Goal: Task Accomplishment & Management: Manage account settings

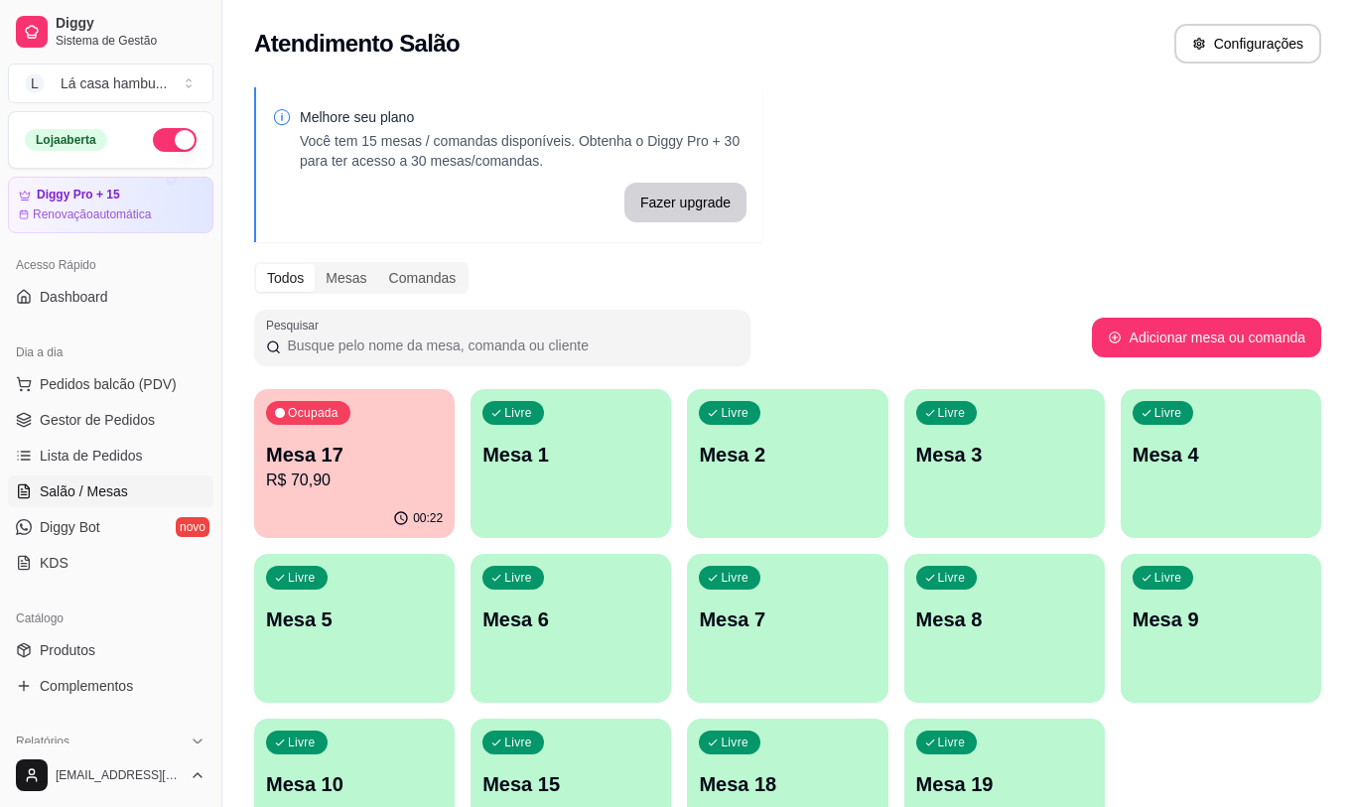
click at [373, 459] on p "Mesa 17" at bounding box center [354, 455] width 177 height 28
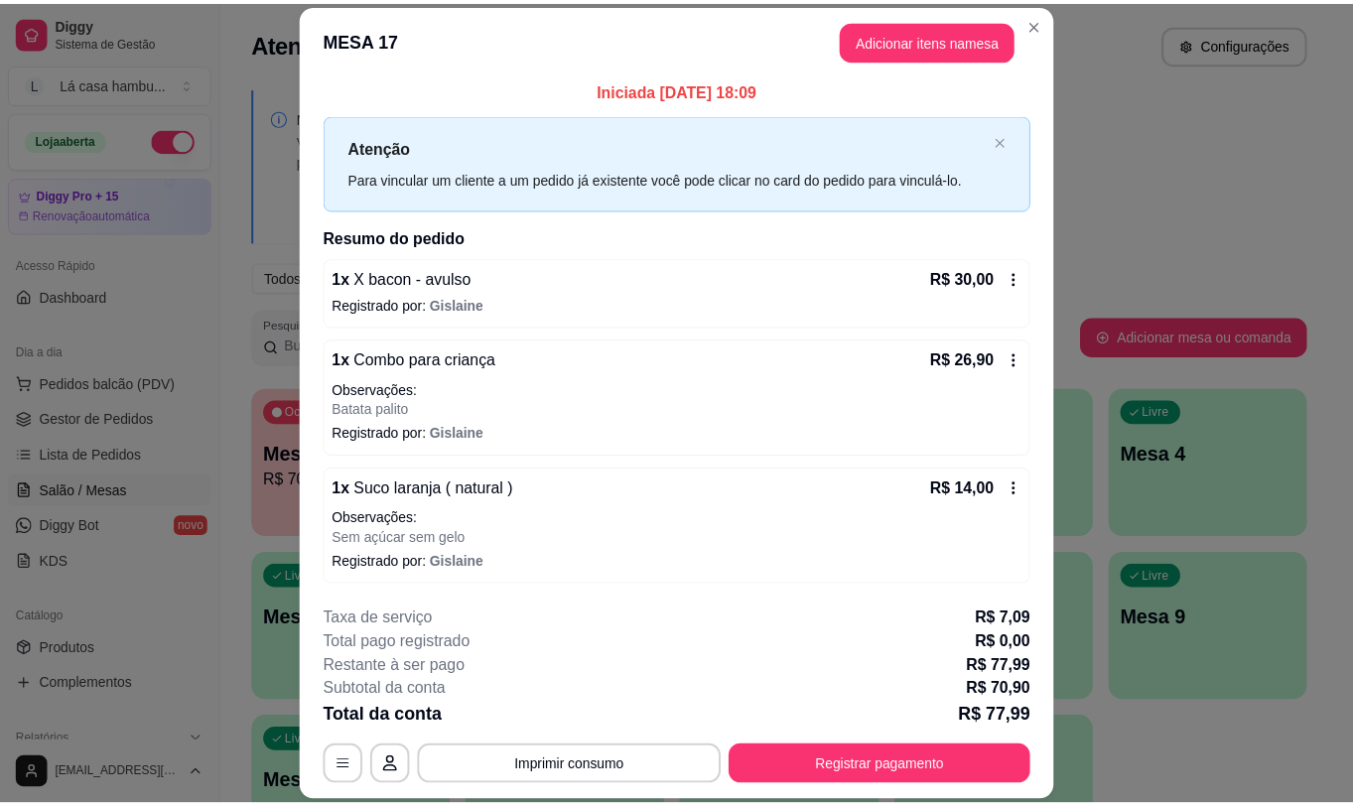
scroll to position [6, 0]
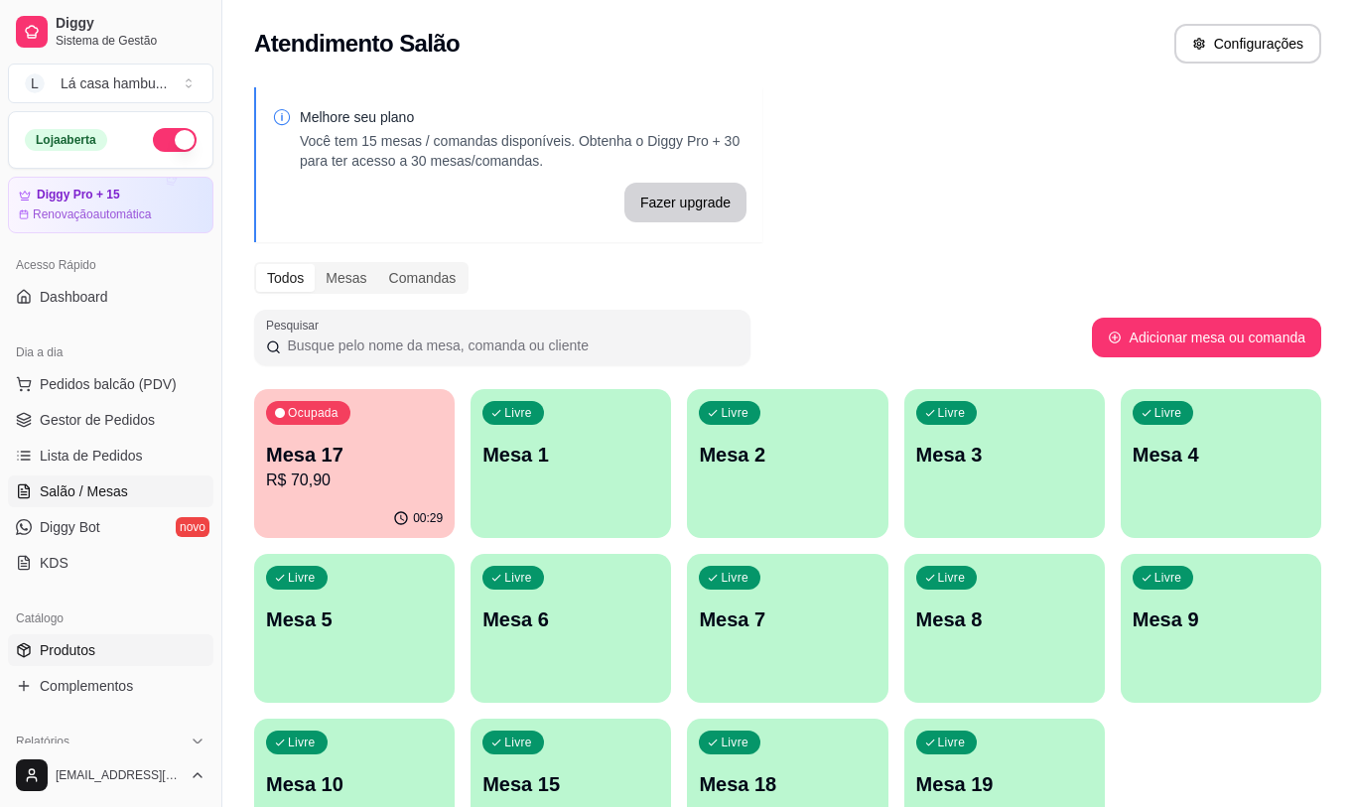
click at [137, 649] on link "Produtos" at bounding box center [110, 650] width 205 height 32
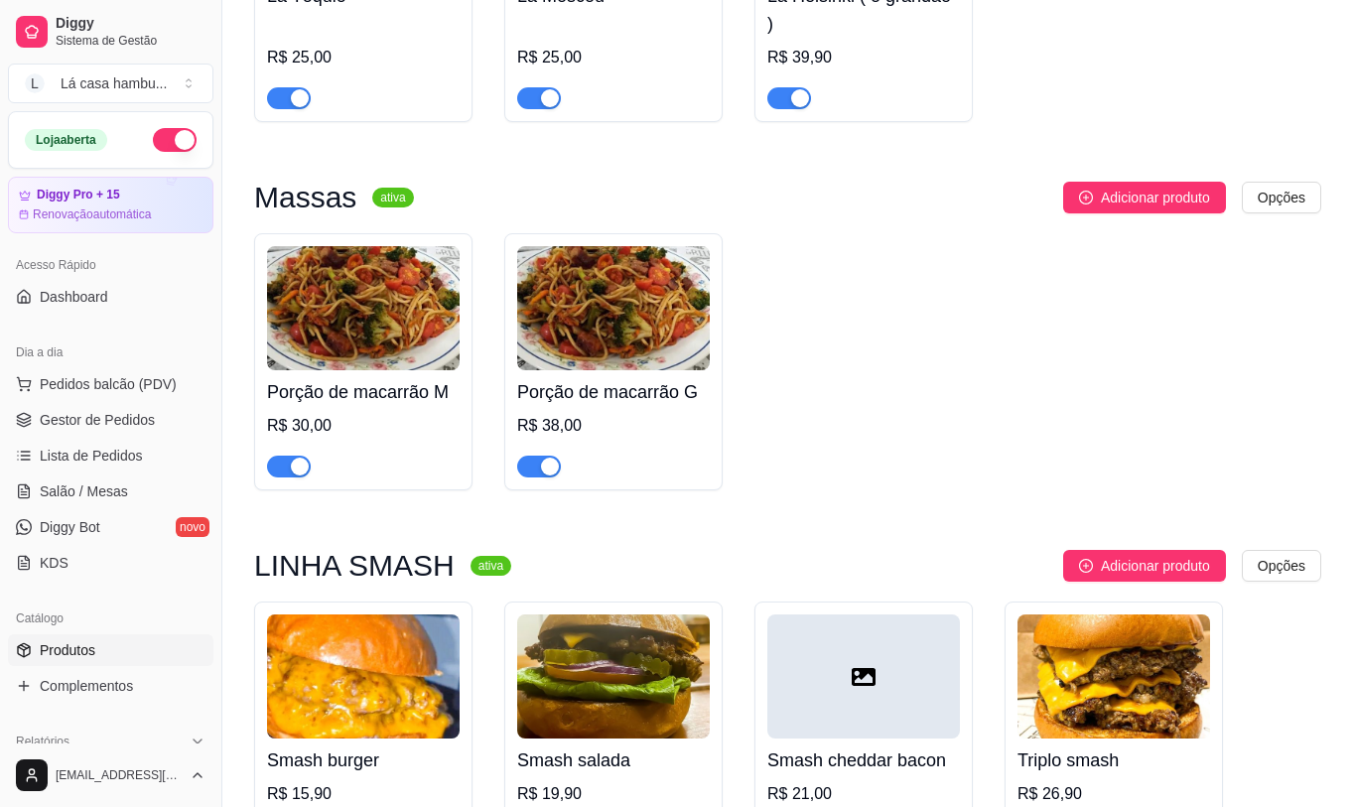
scroll to position [5758, 0]
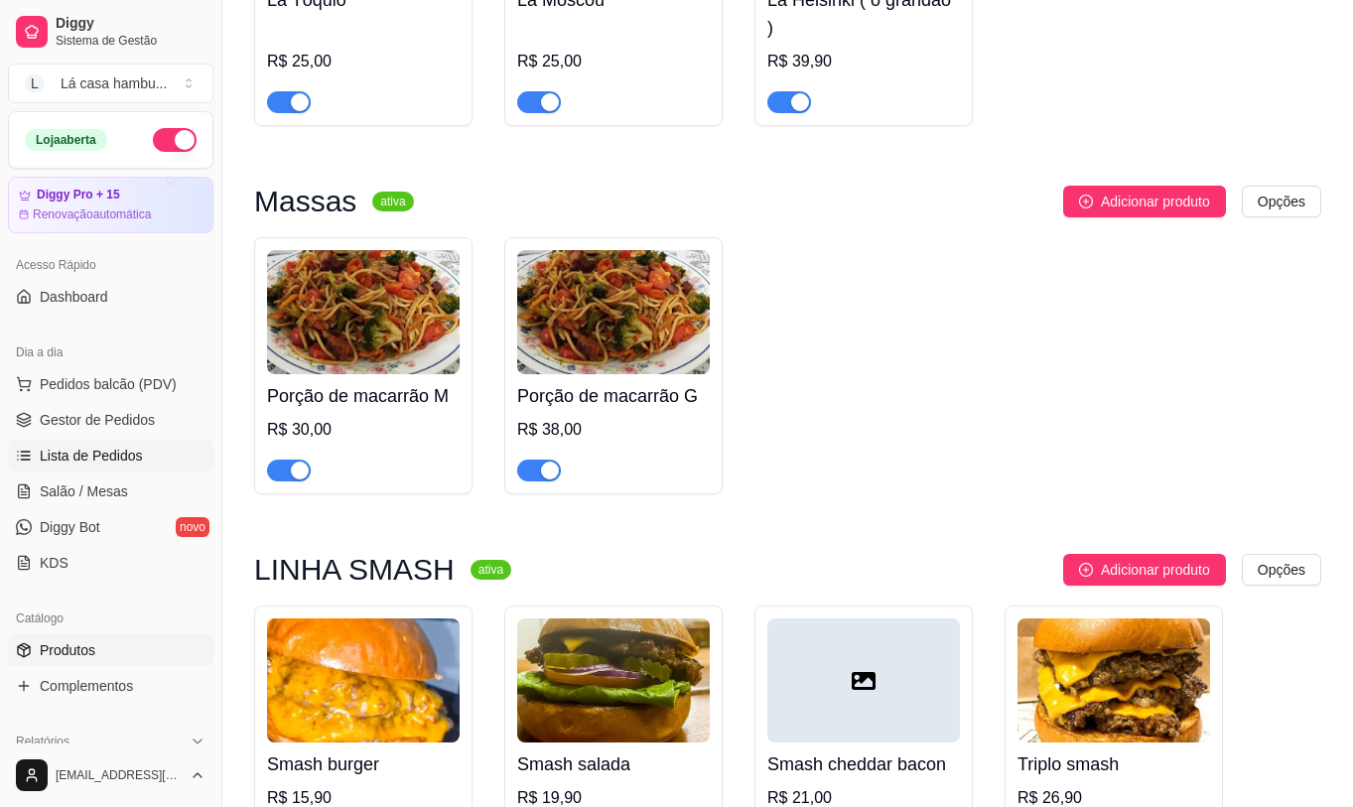
click at [102, 456] on span "Lista de Pedidos" at bounding box center [91, 456] width 103 height 20
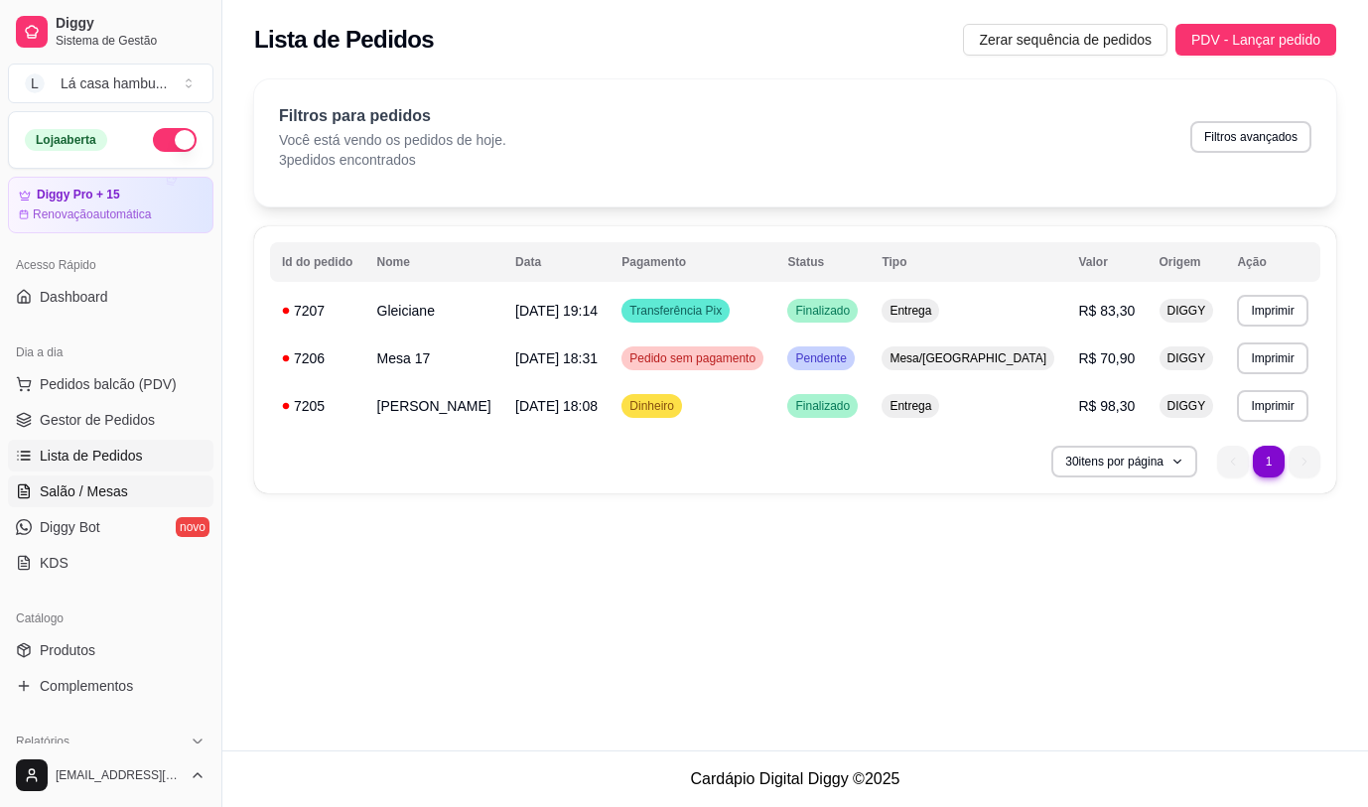
click at [88, 487] on span "Salão / Mesas" at bounding box center [84, 491] width 88 height 20
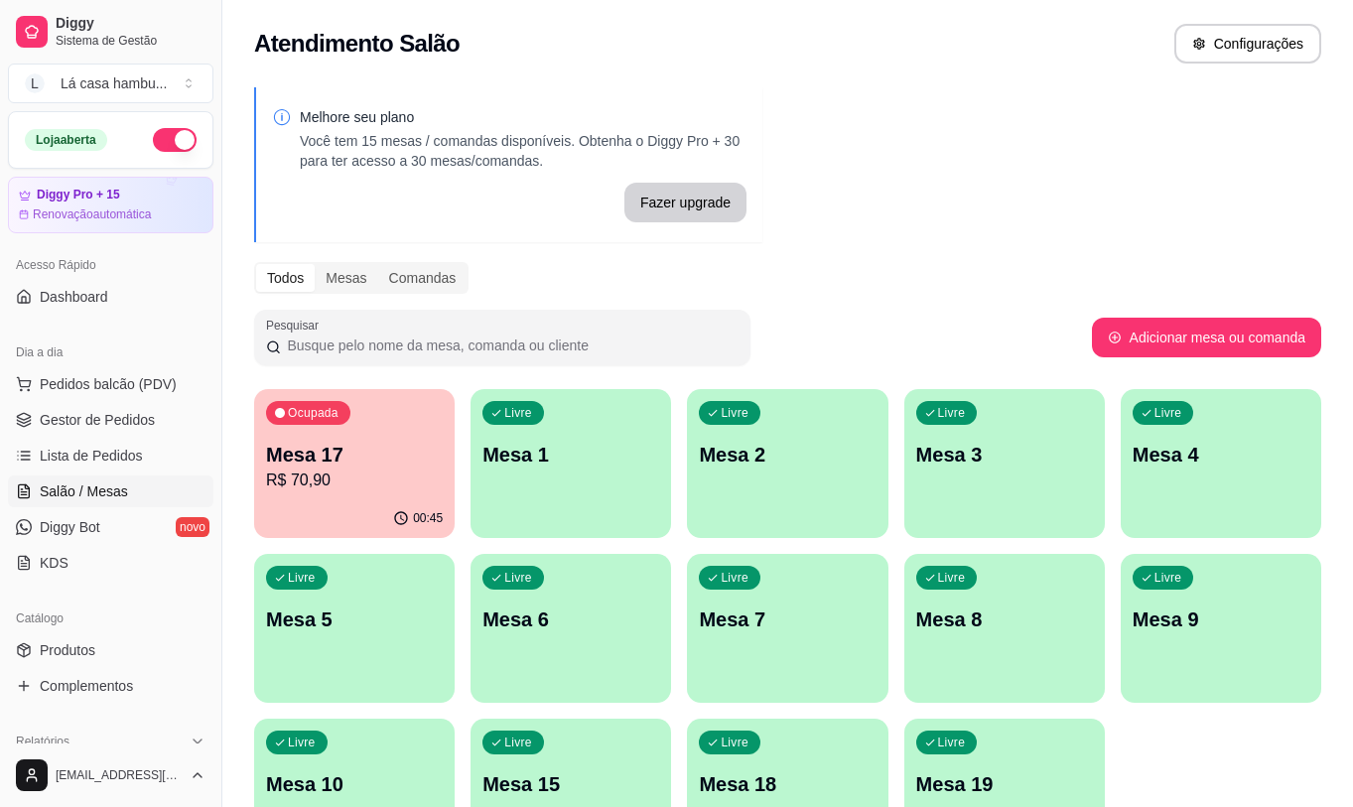
click at [367, 467] on p "Mesa 17" at bounding box center [354, 455] width 177 height 28
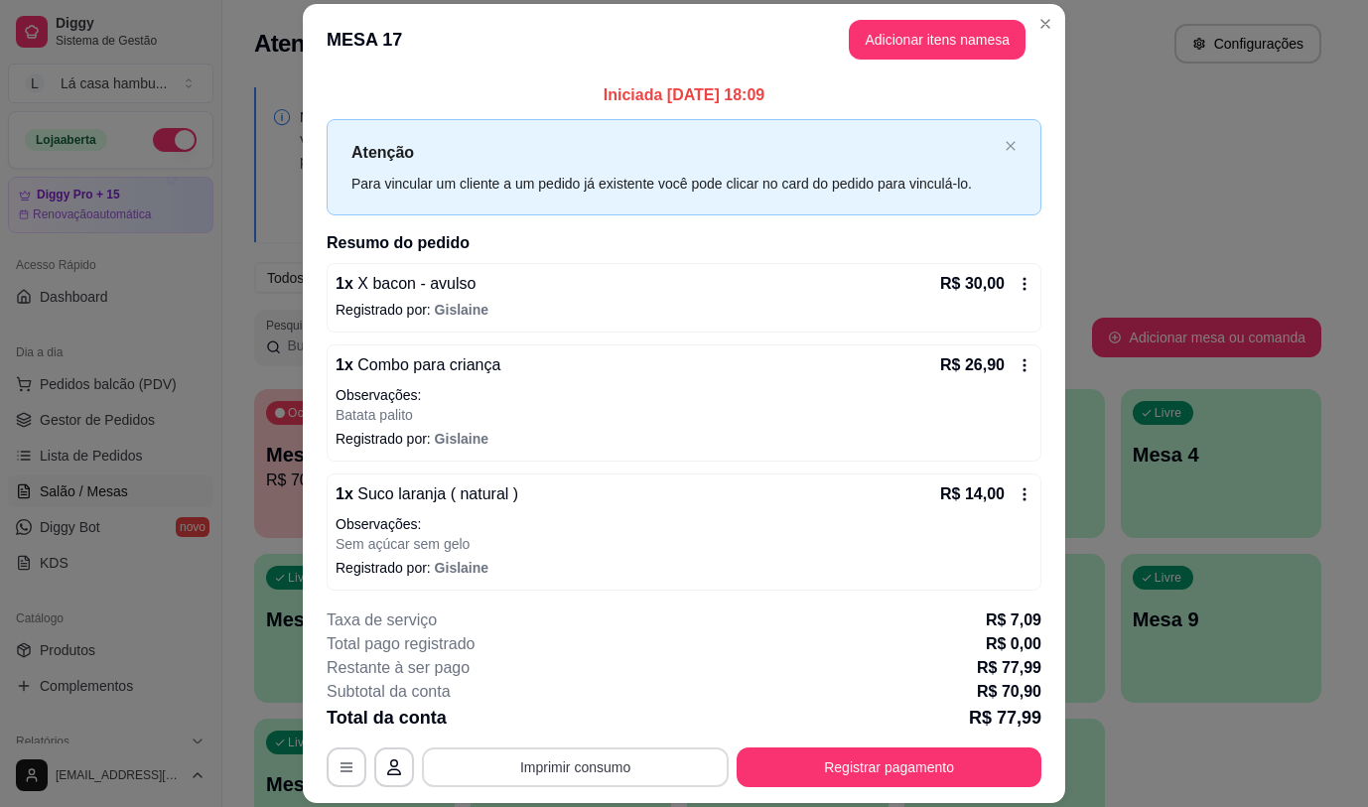
click at [647, 766] on button "Imprimir consumo" at bounding box center [575, 768] width 307 height 40
click at [600, 707] on button "IMPRESSORA" at bounding box center [573, 721] width 139 height 31
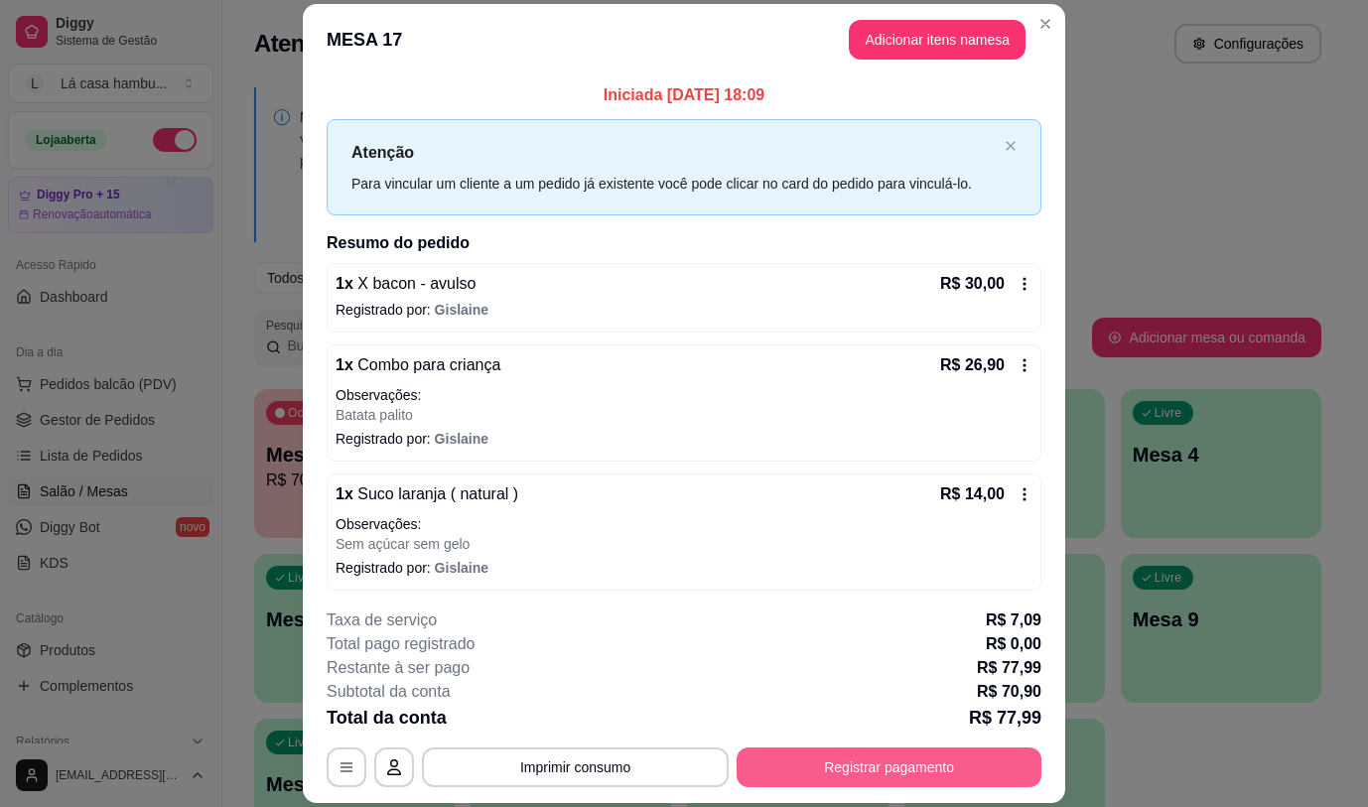
click at [893, 778] on button "Registrar pagamento" at bounding box center [889, 768] width 305 height 40
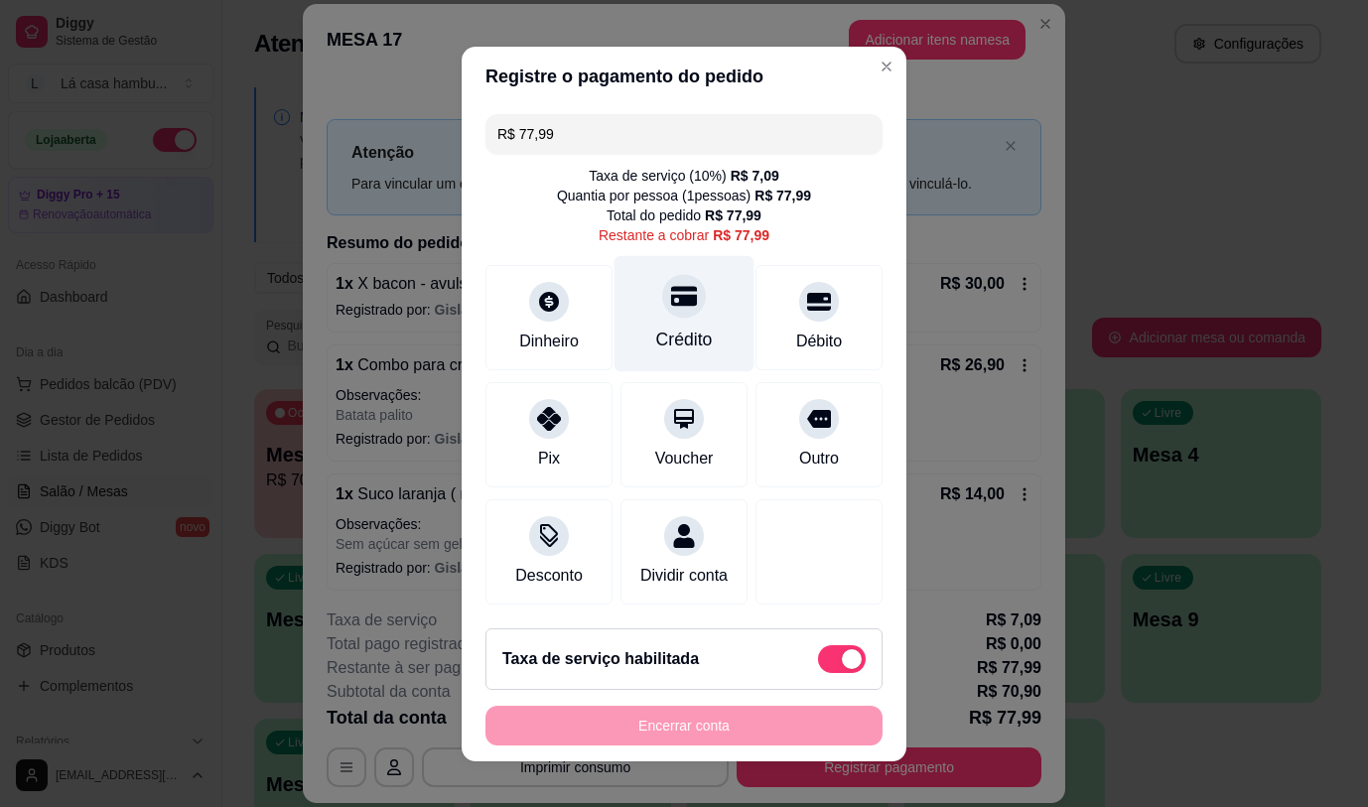
click at [690, 302] on div "Crédito" at bounding box center [685, 313] width 140 height 116
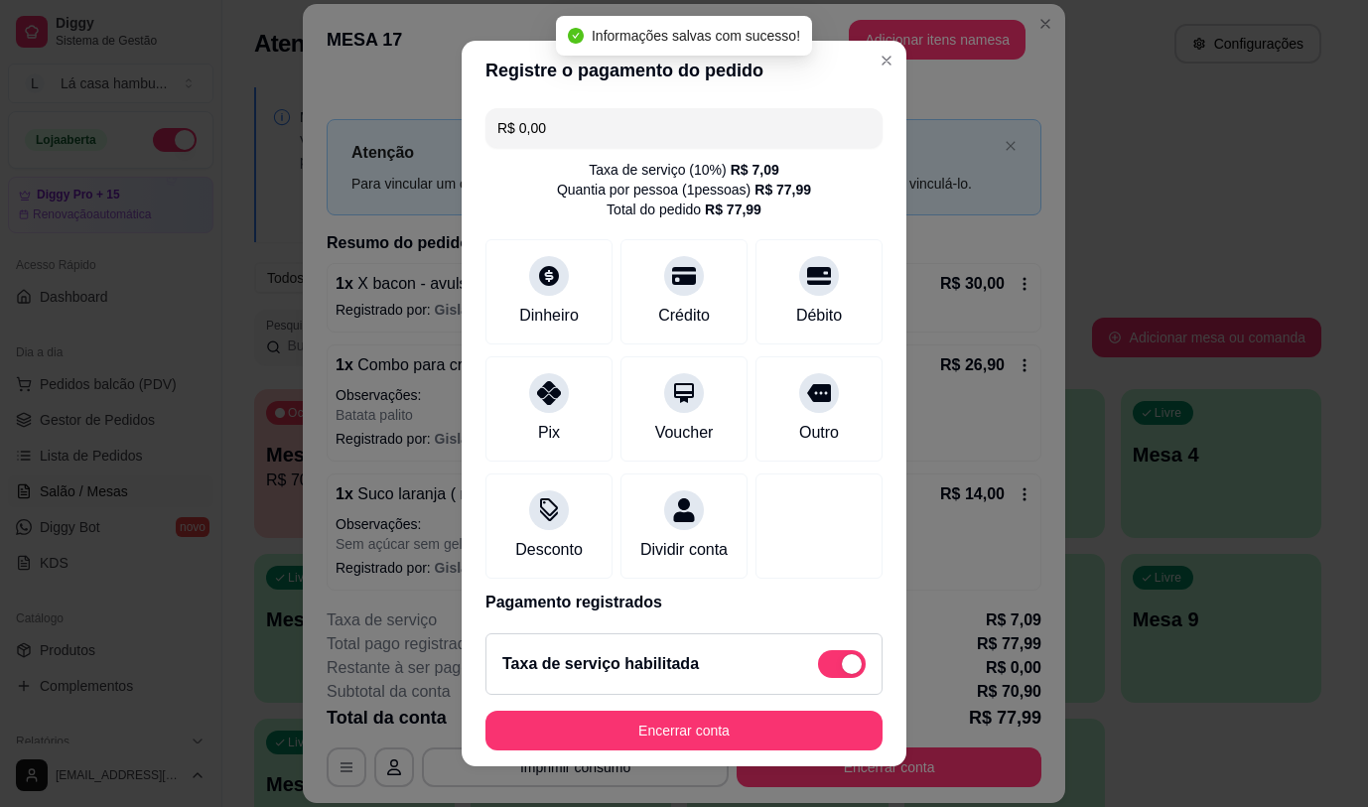
type input "R$ 0,00"
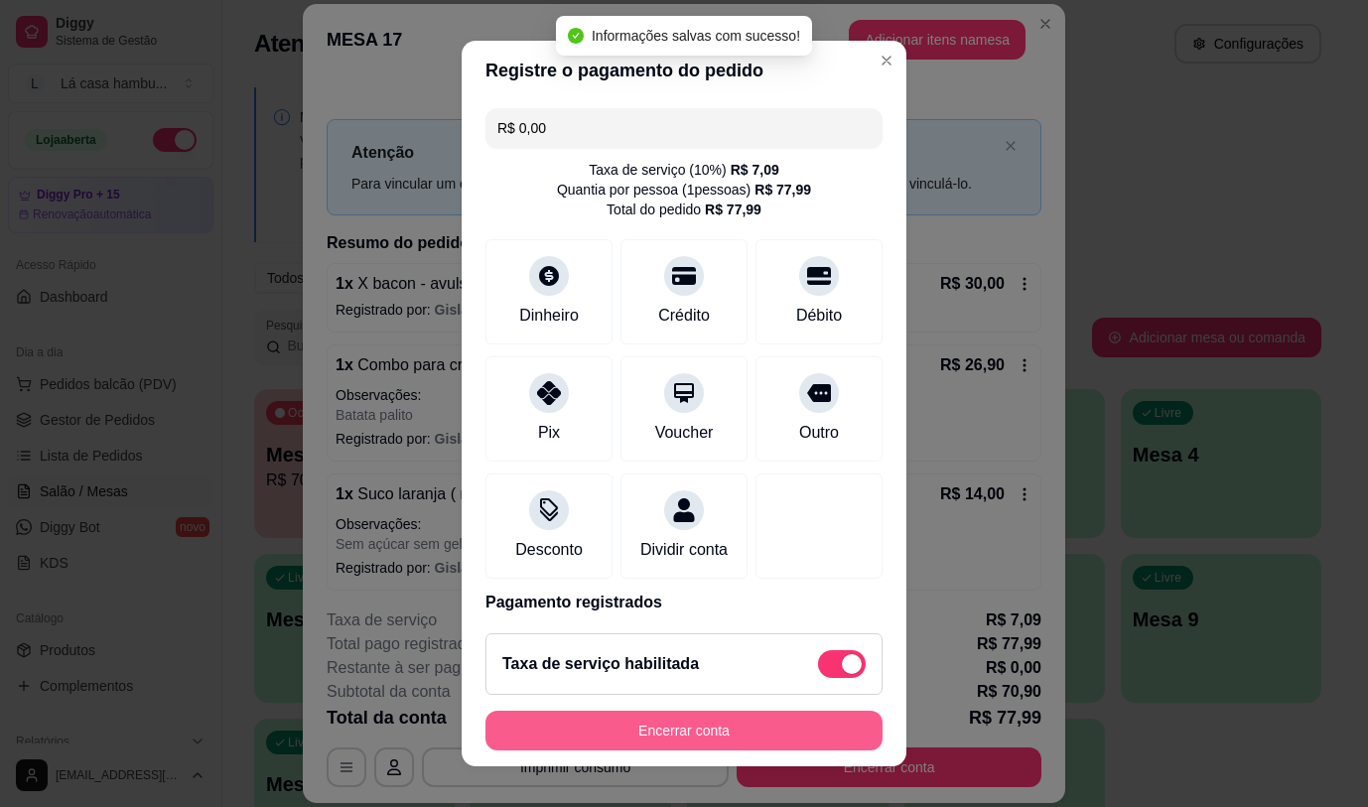
click at [743, 734] on button "Encerrar conta" at bounding box center [683, 731] width 397 height 40
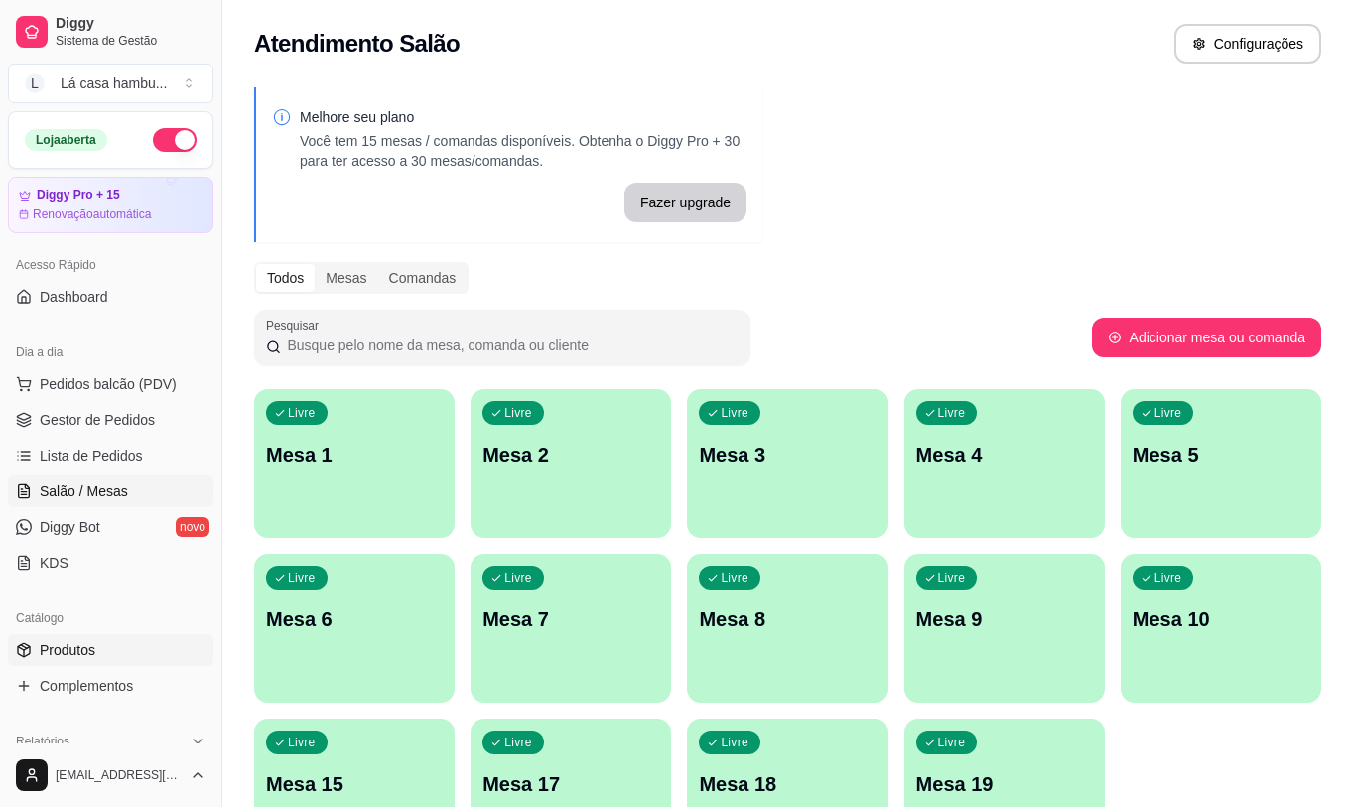
click at [55, 645] on span "Produtos" at bounding box center [68, 650] width 56 height 20
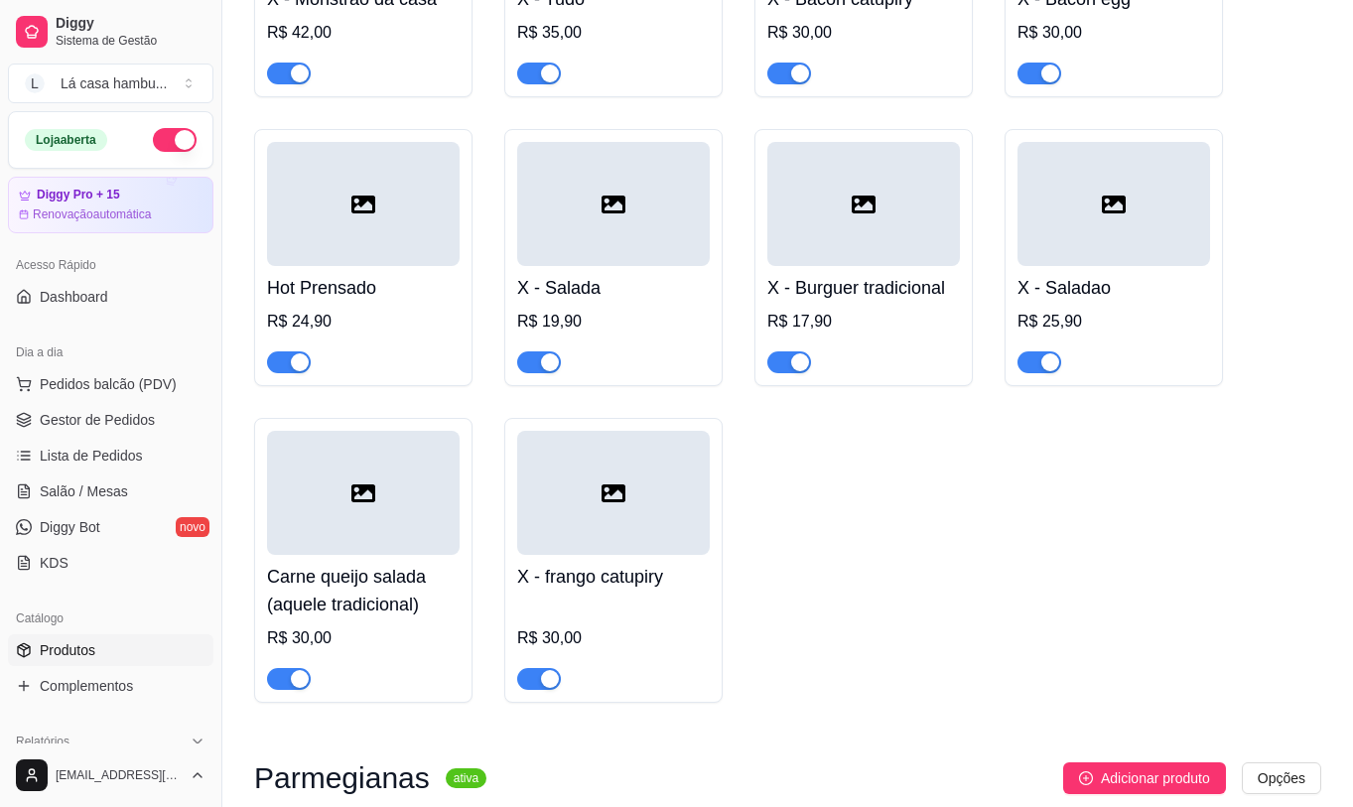
scroll to position [8240, 0]
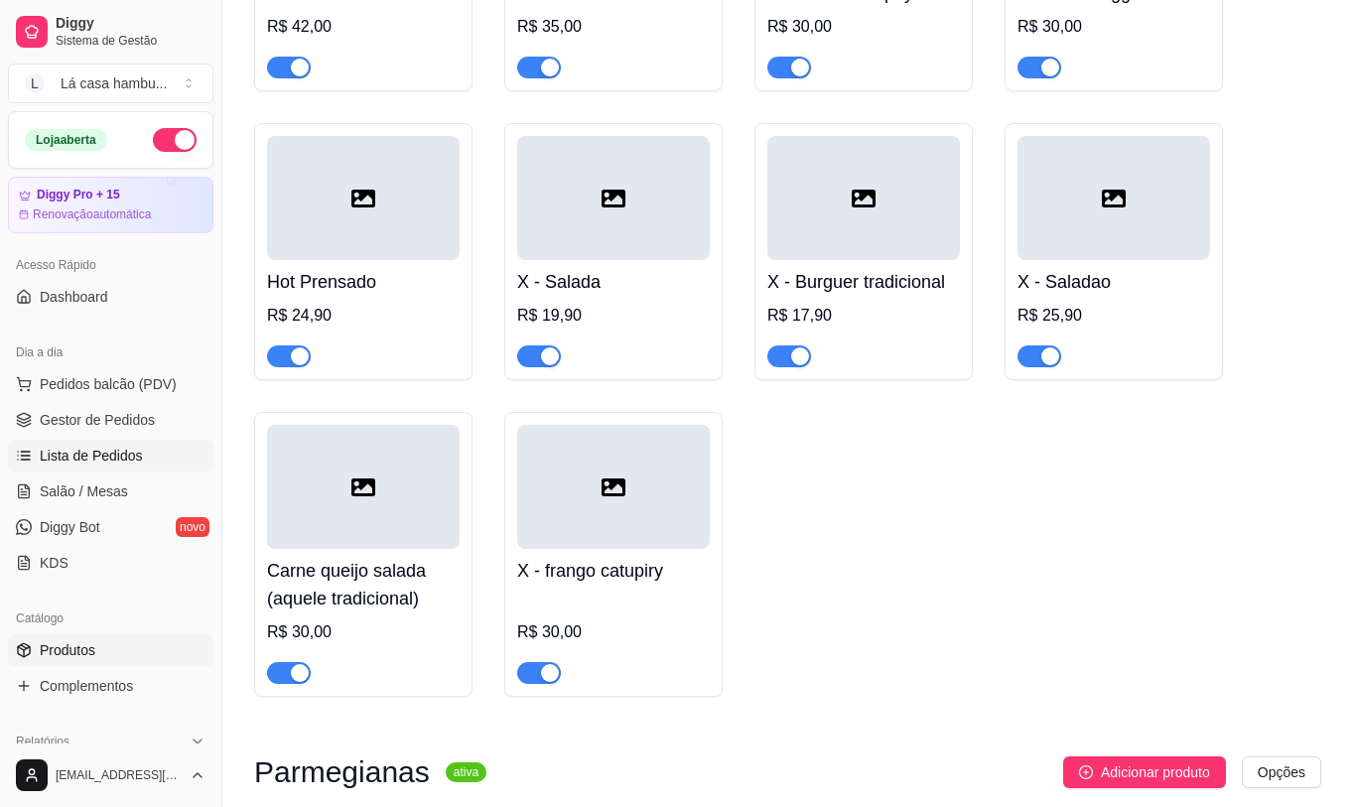
click at [127, 451] on span "Lista de Pedidos" at bounding box center [91, 456] width 103 height 20
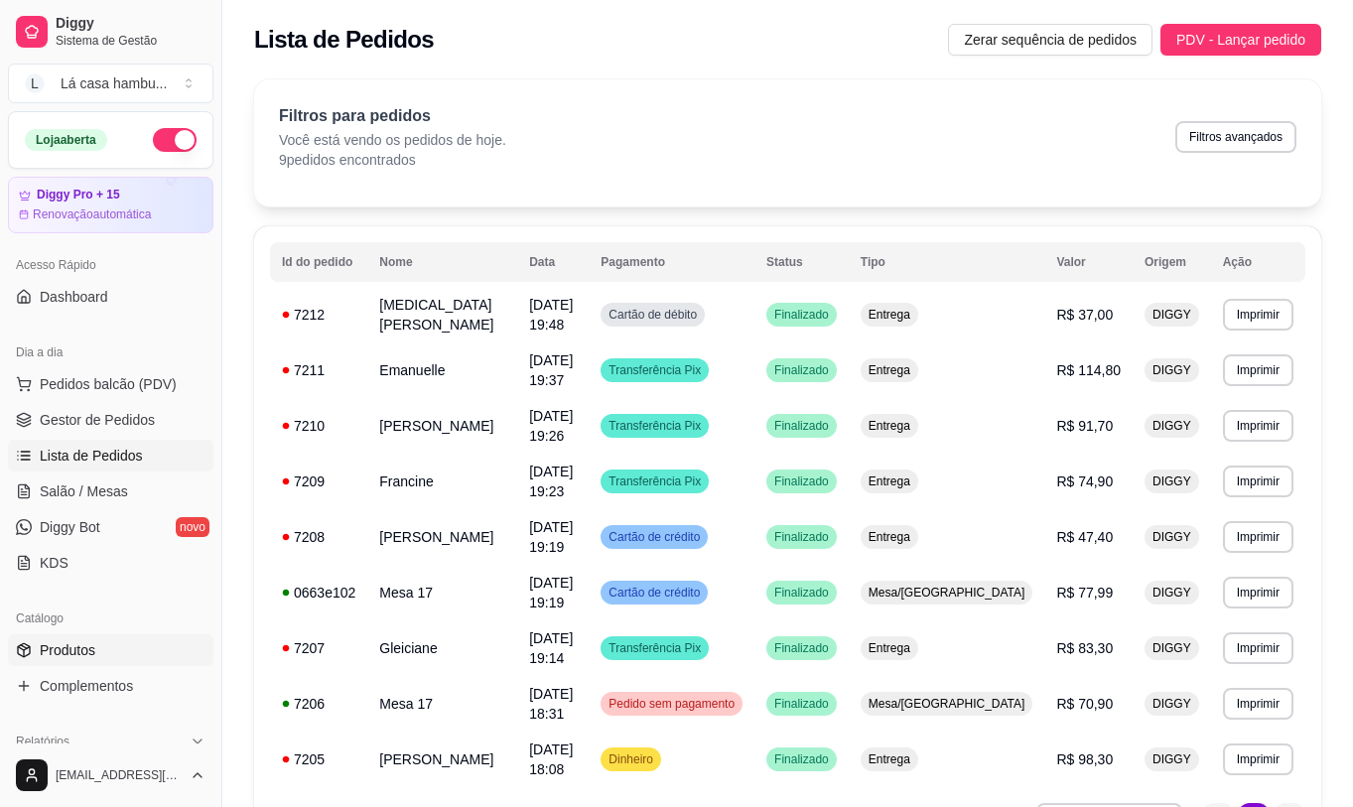
click at [105, 652] on link "Produtos" at bounding box center [110, 650] width 205 height 32
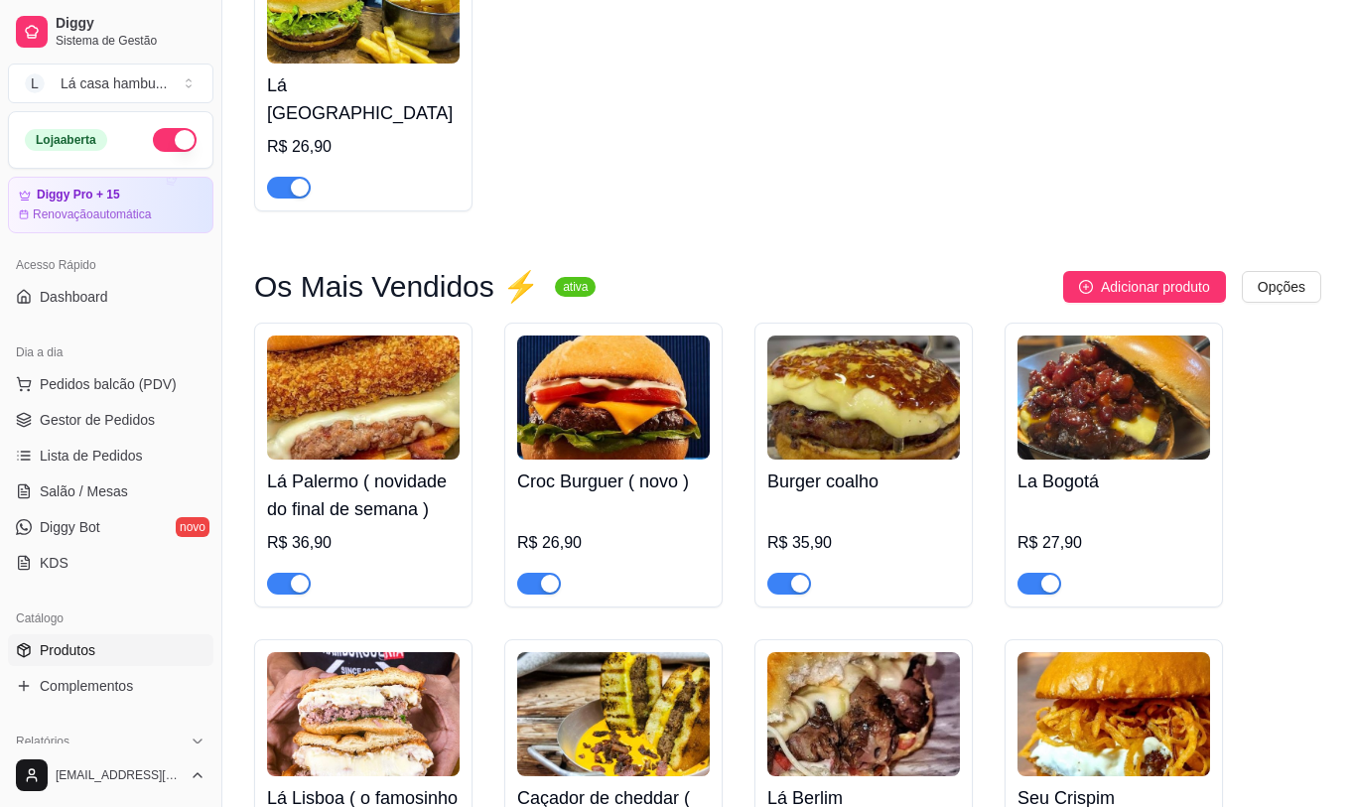
scroll to position [3673, 0]
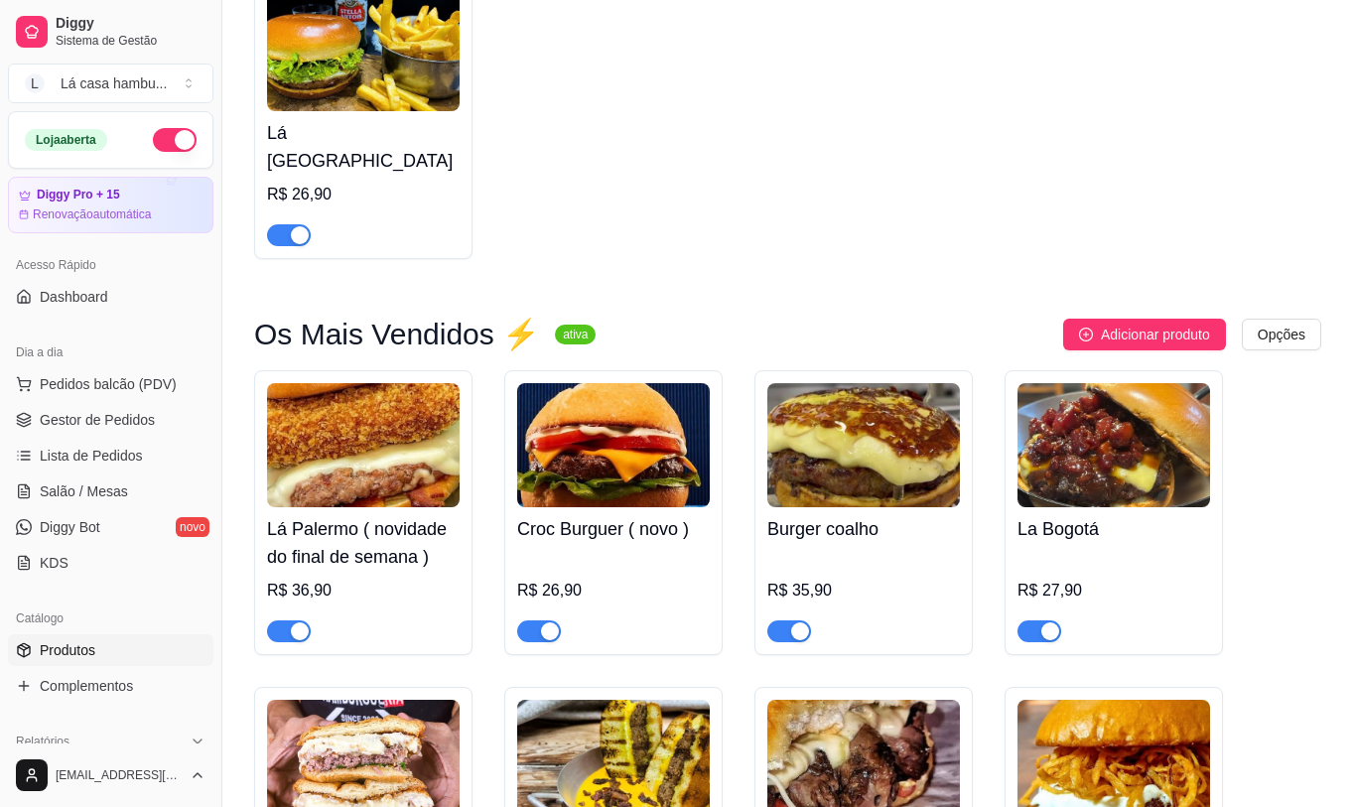
click at [434, 507] on div "Lá Palermo ( novidade do final de semana ) R$ 36,90" at bounding box center [363, 574] width 193 height 135
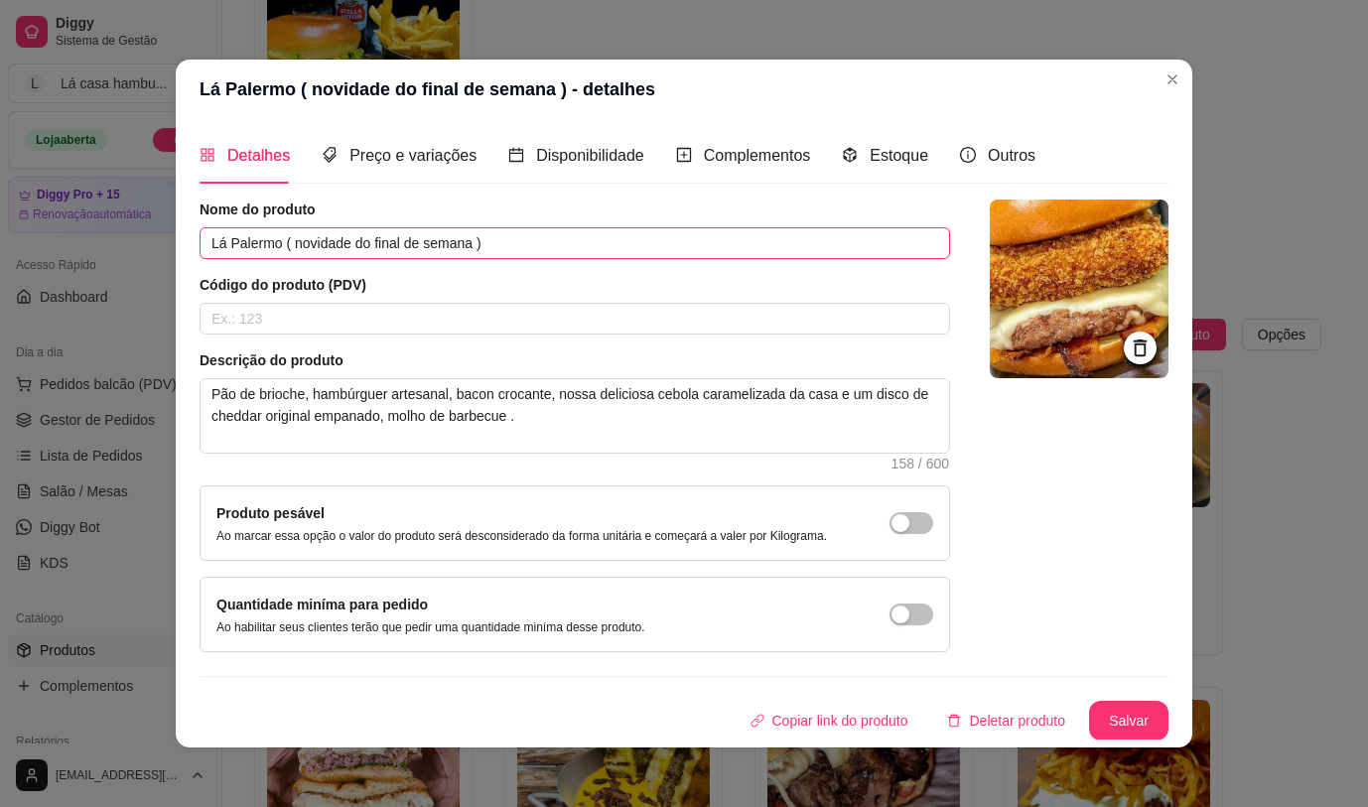
click at [460, 242] on input "Lá Palermo ( novidade do final de semana )" at bounding box center [575, 243] width 751 height 32
type input "Lá Palermo ( novo )"
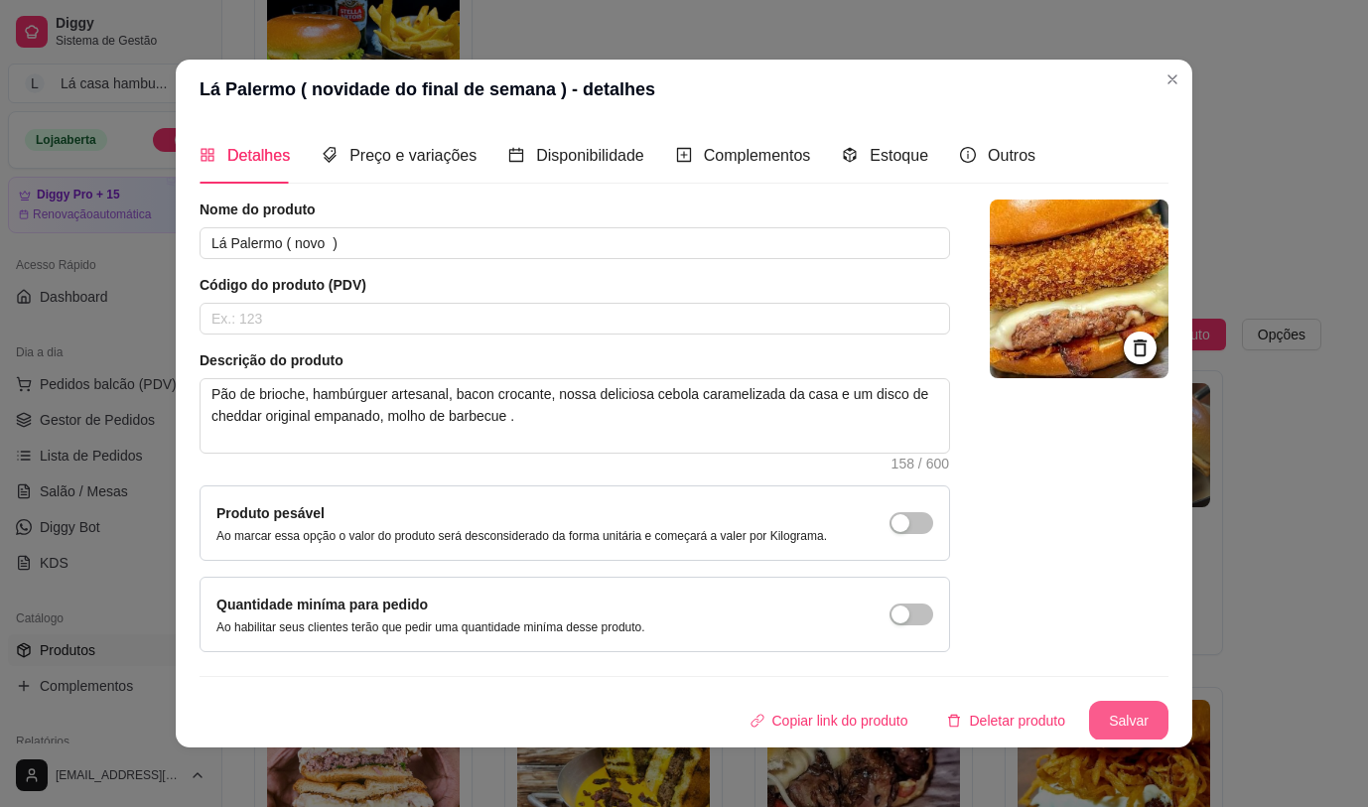
click at [1107, 704] on button "Salvar" at bounding box center [1128, 721] width 79 height 40
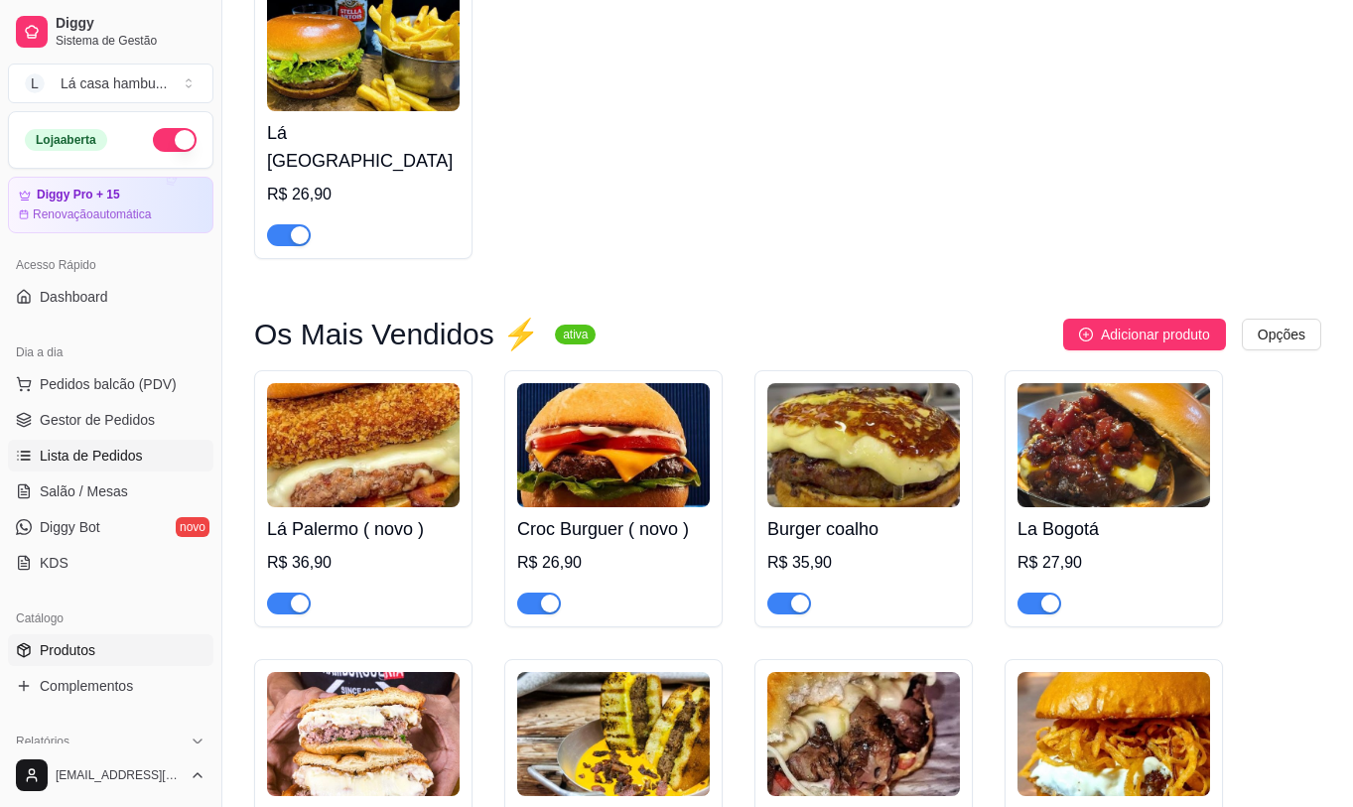
click at [124, 457] on span "Lista de Pedidos" at bounding box center [91, 456] width 103 height 20
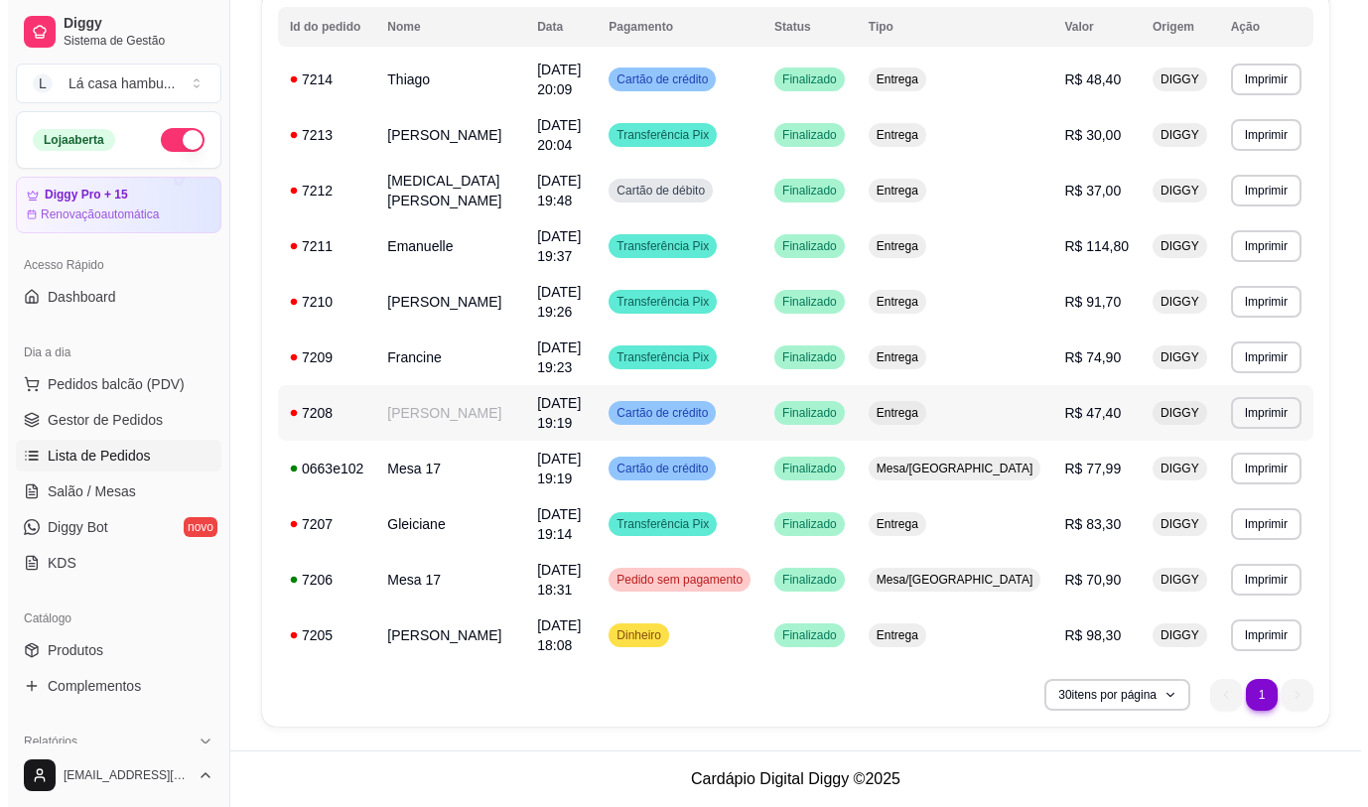
scroll to position [136, 0]
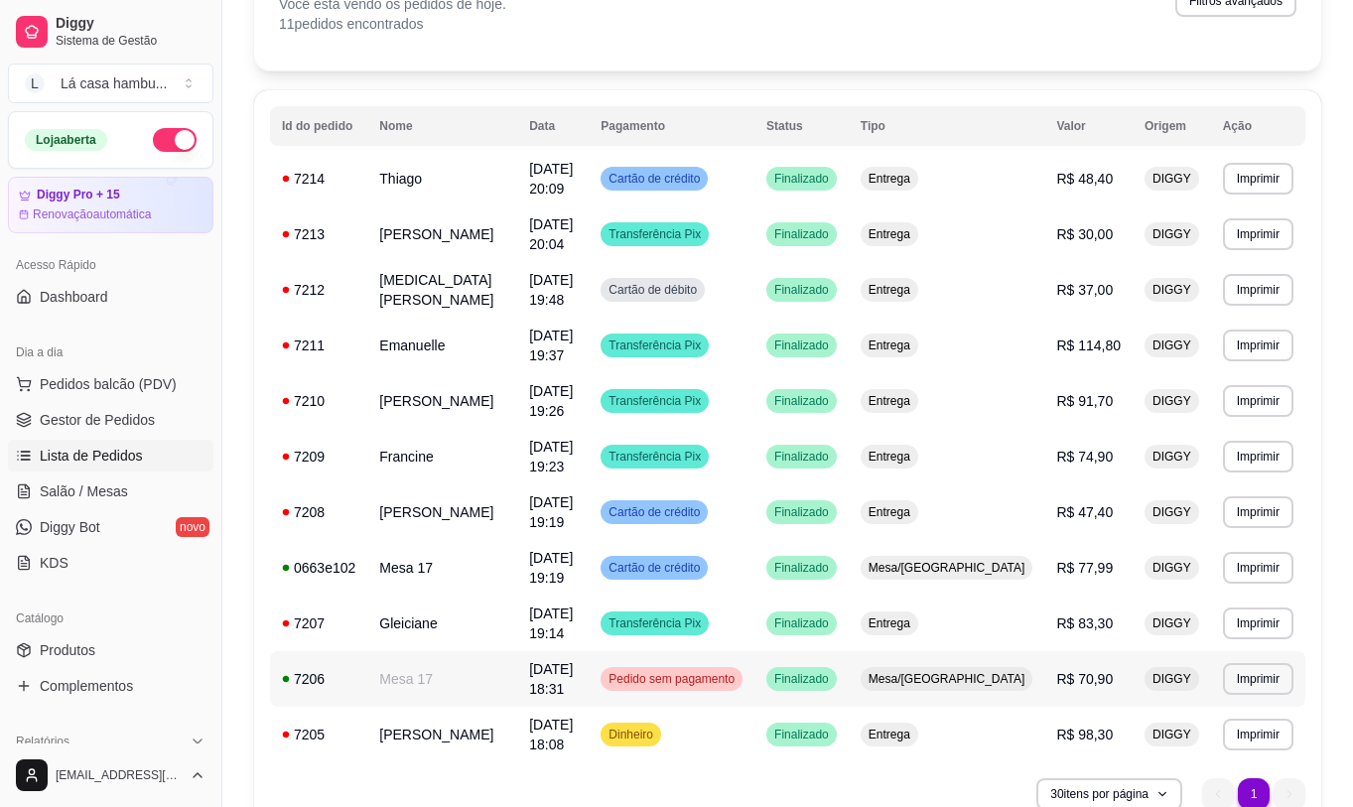
click at [739, 678] on span "Pedido sem pagamento" at bounding box center [672, 679] width 134 height 16
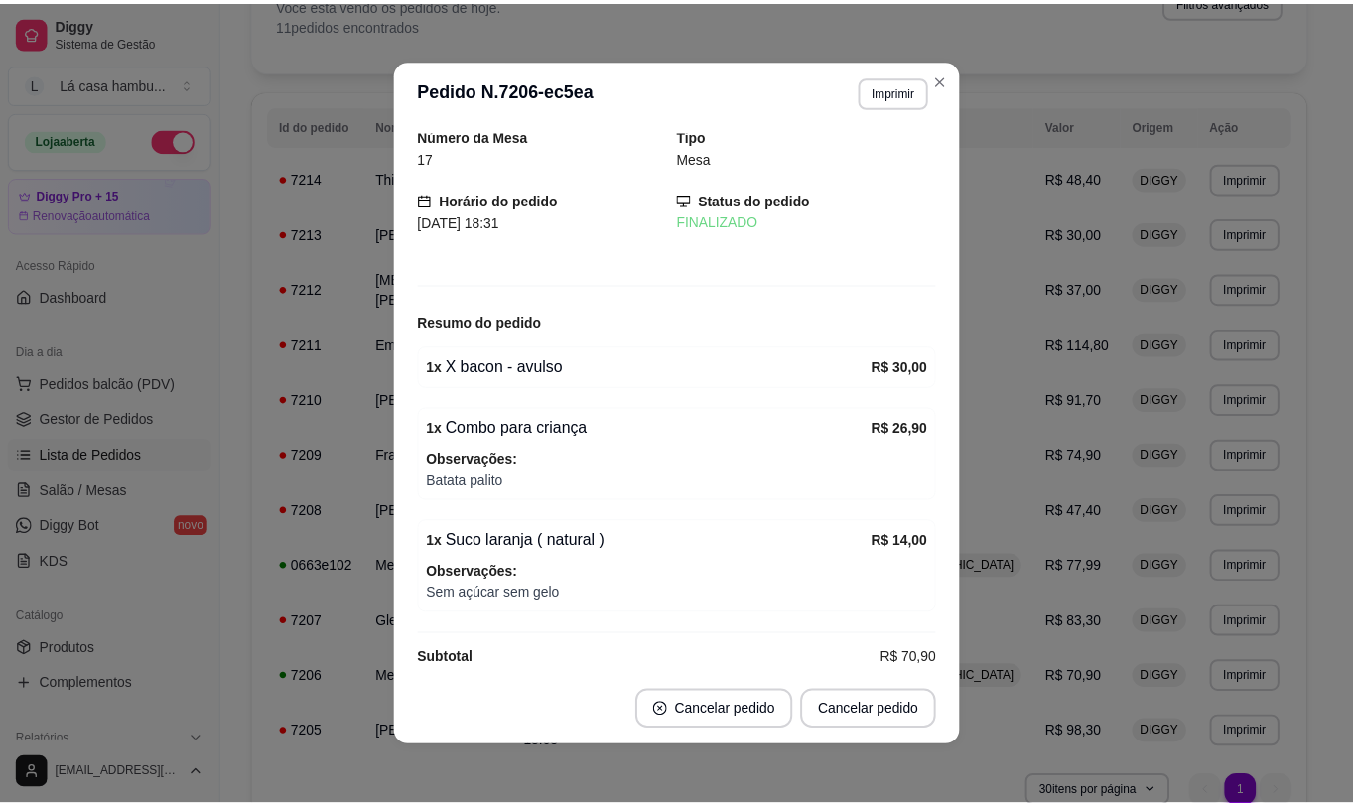
scroll to position [0, 0]
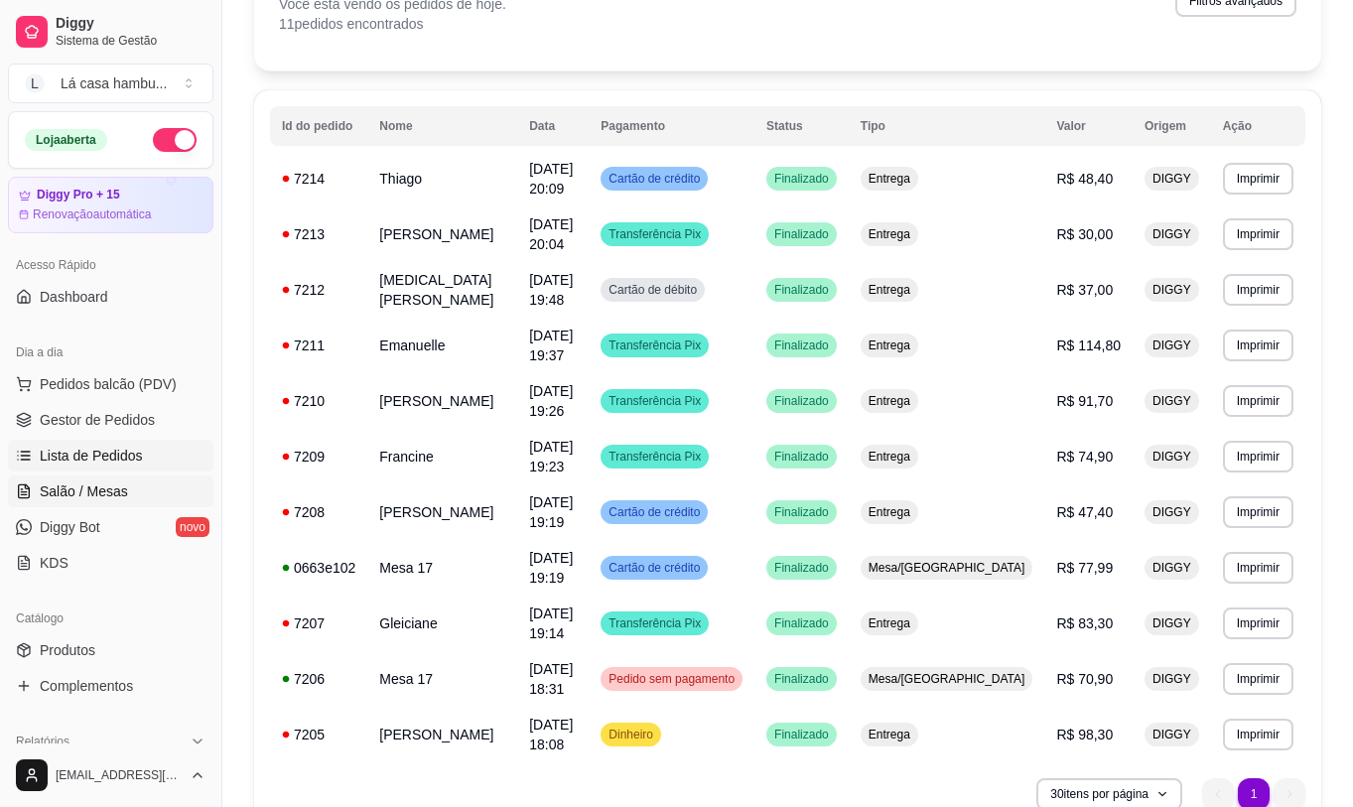
click at [108, 496] on span "Salão / Mesas" at bounding box center [84, 491] width 88 height 20
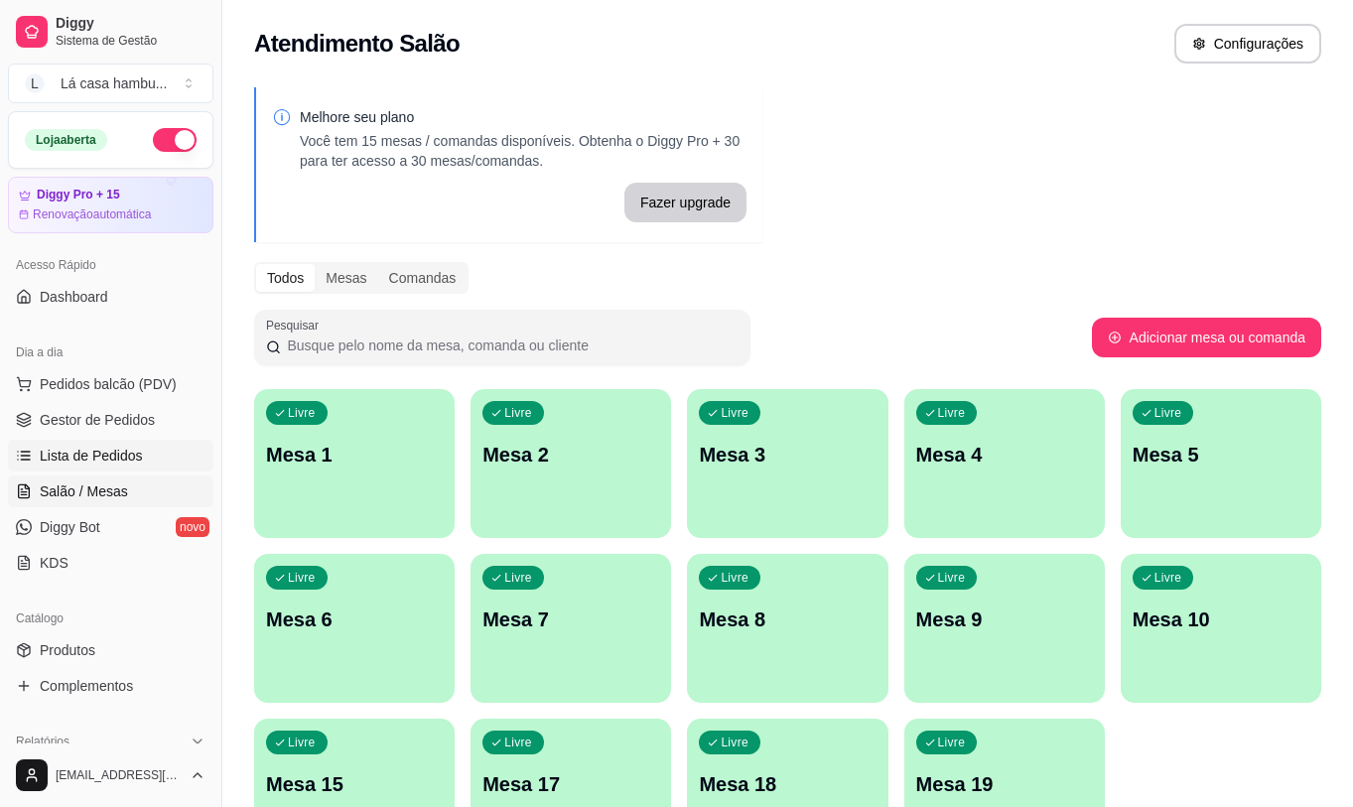
click at [115, 449] on span "Lista de Pedidos" at bounding box center [91, 456] width 103 height 20
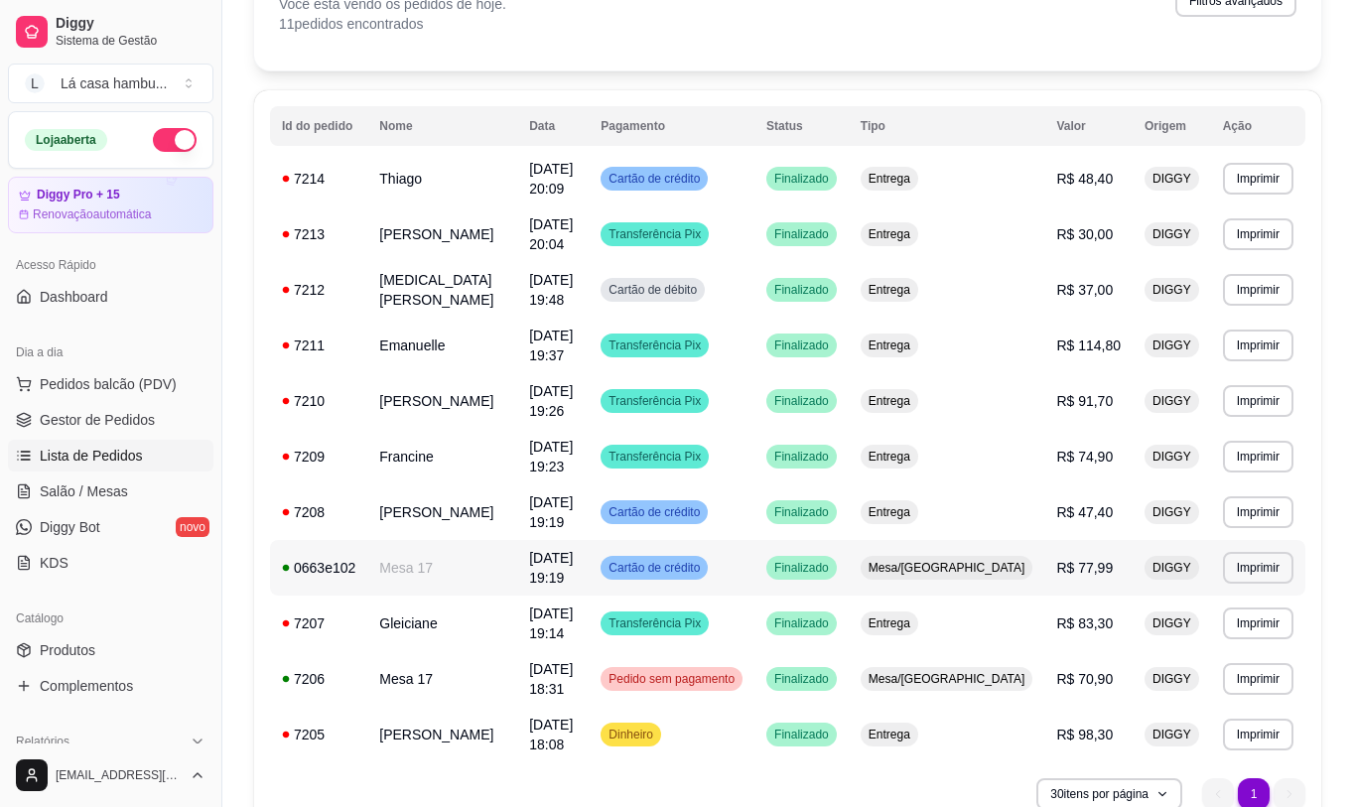
scroll to position [235, 0]
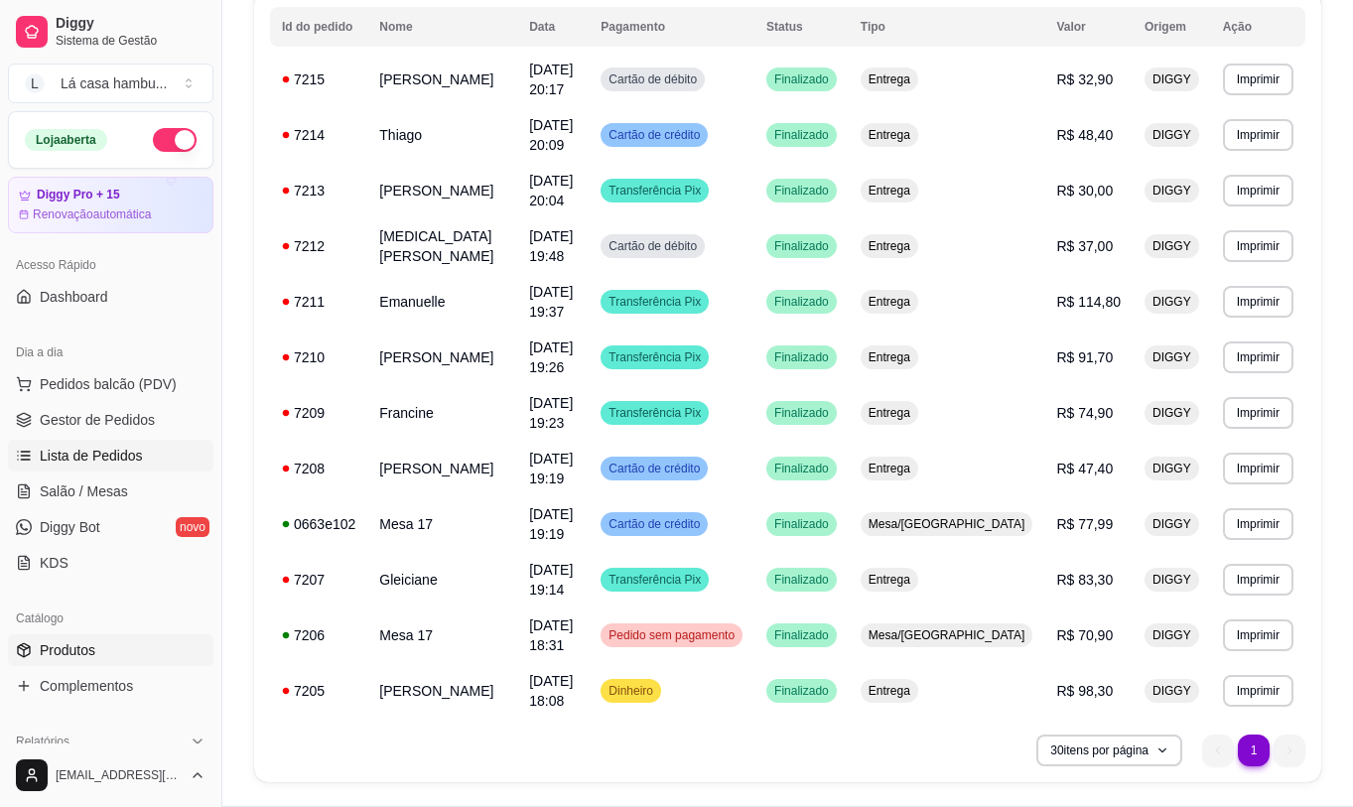
click at [99, 644] on link "Produtos" at bounding box center [110, 650] width 205 height 32
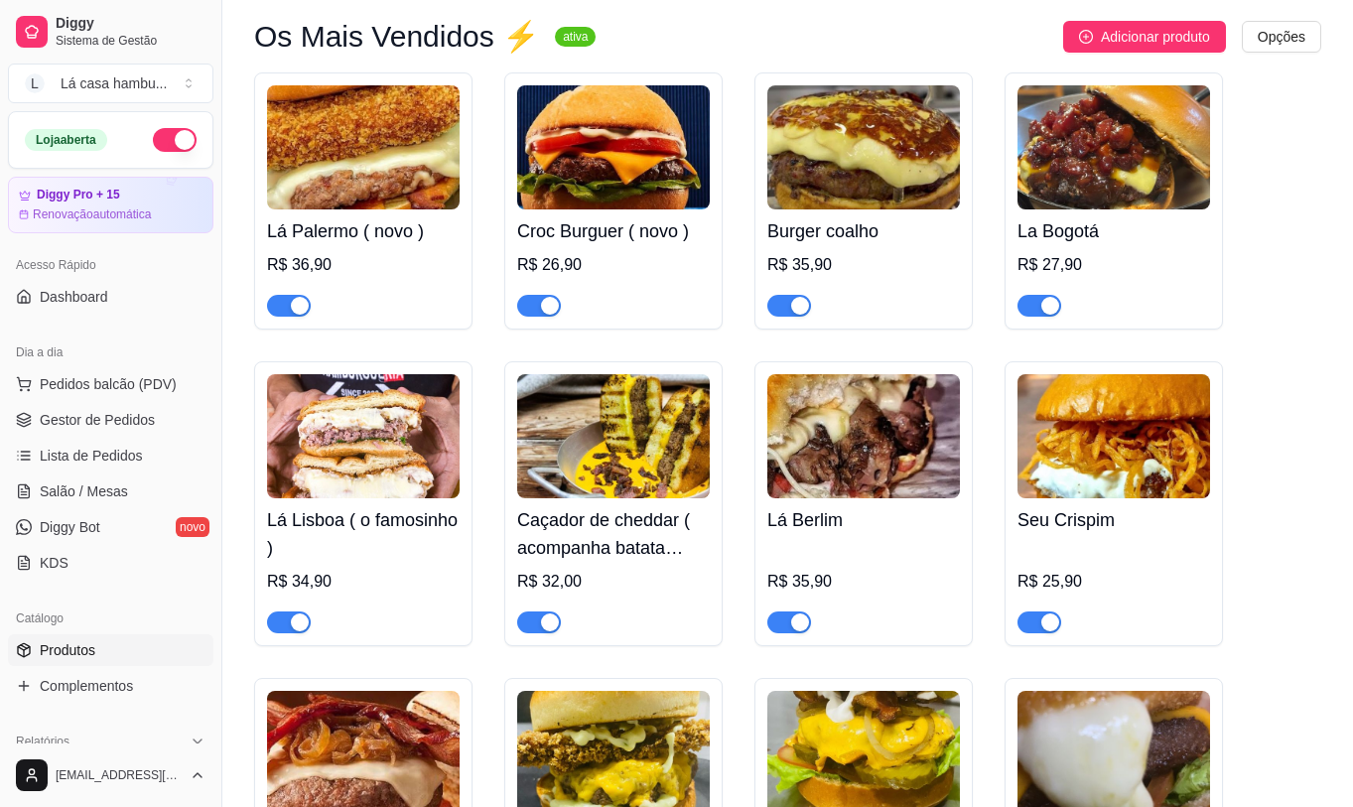
scroll to position [4070, 0]
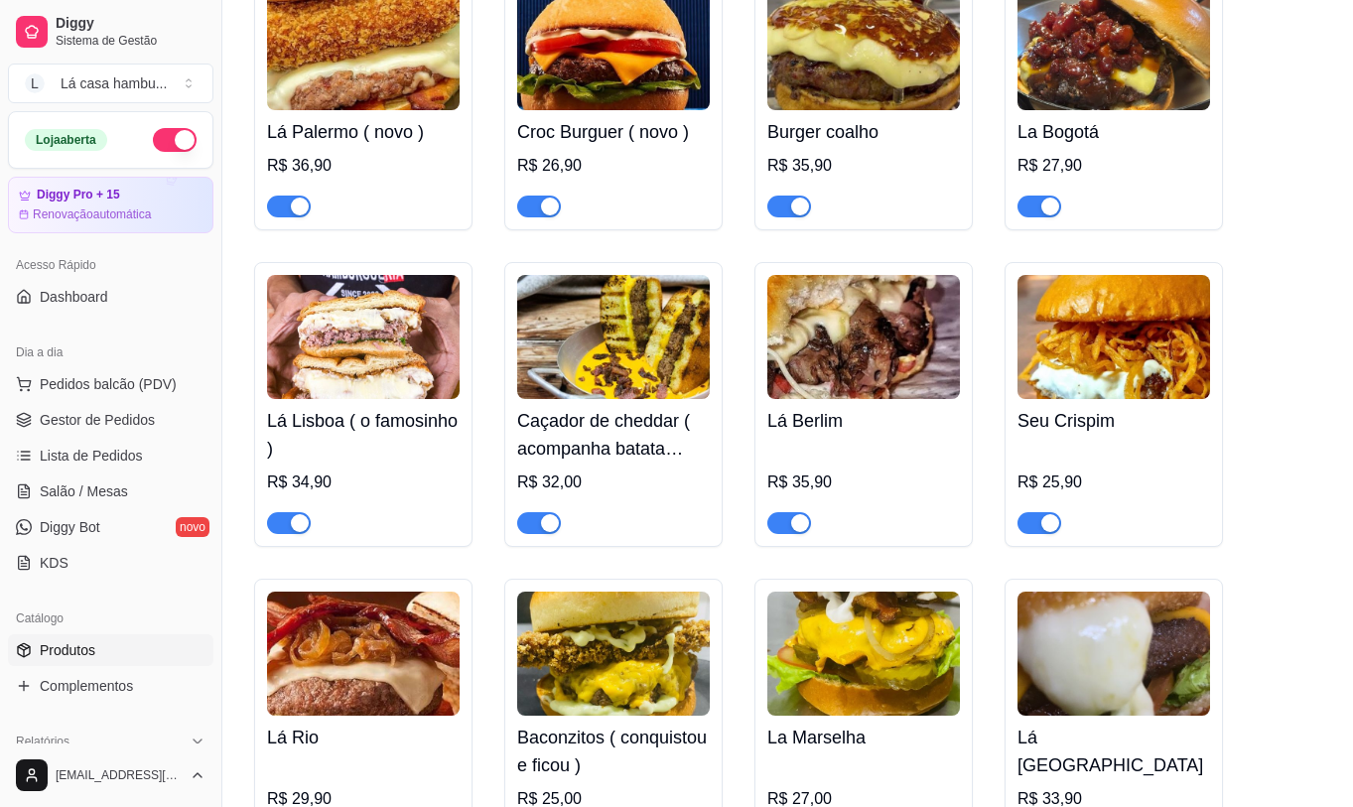
click at [792, 518] on span "button" at bounding box center [789, 523] width 44 height 22
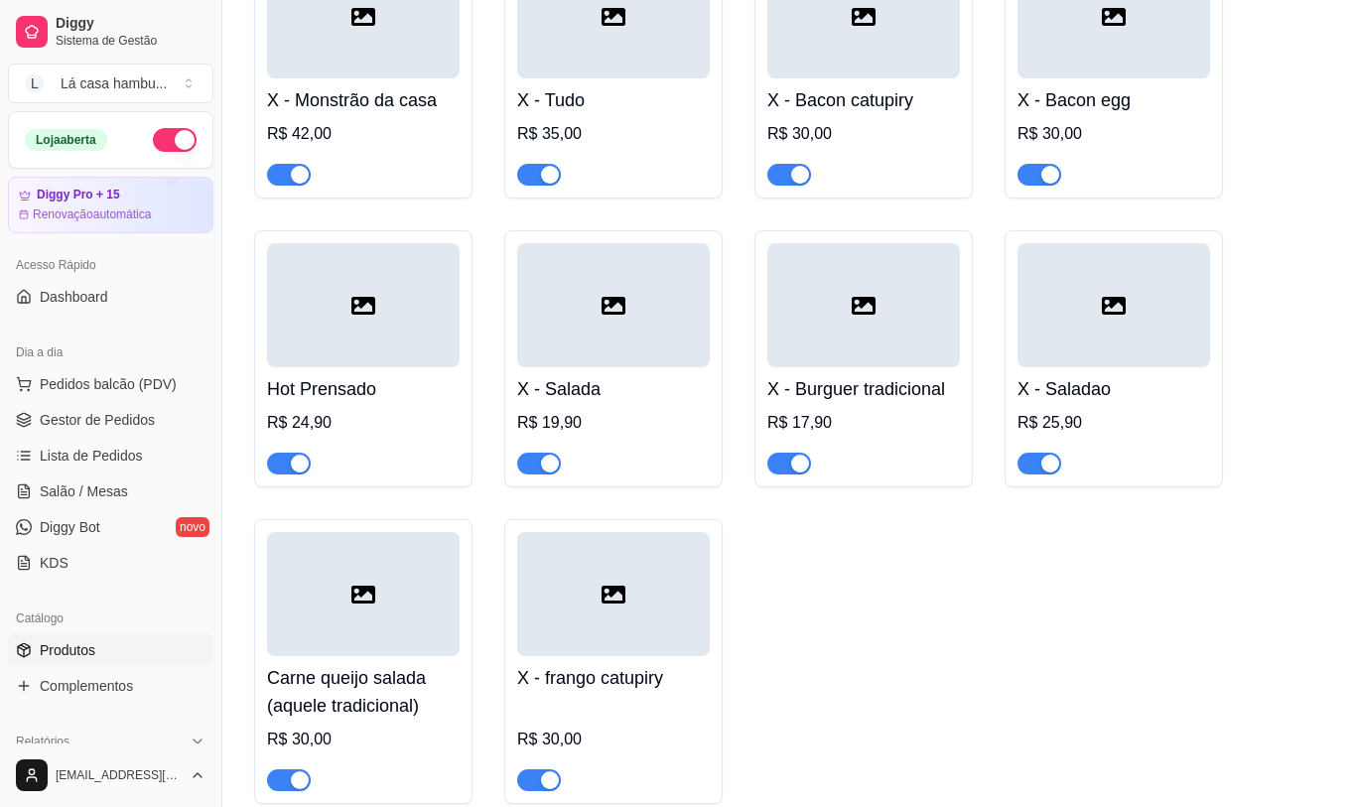
scroll to position [8140, 0]
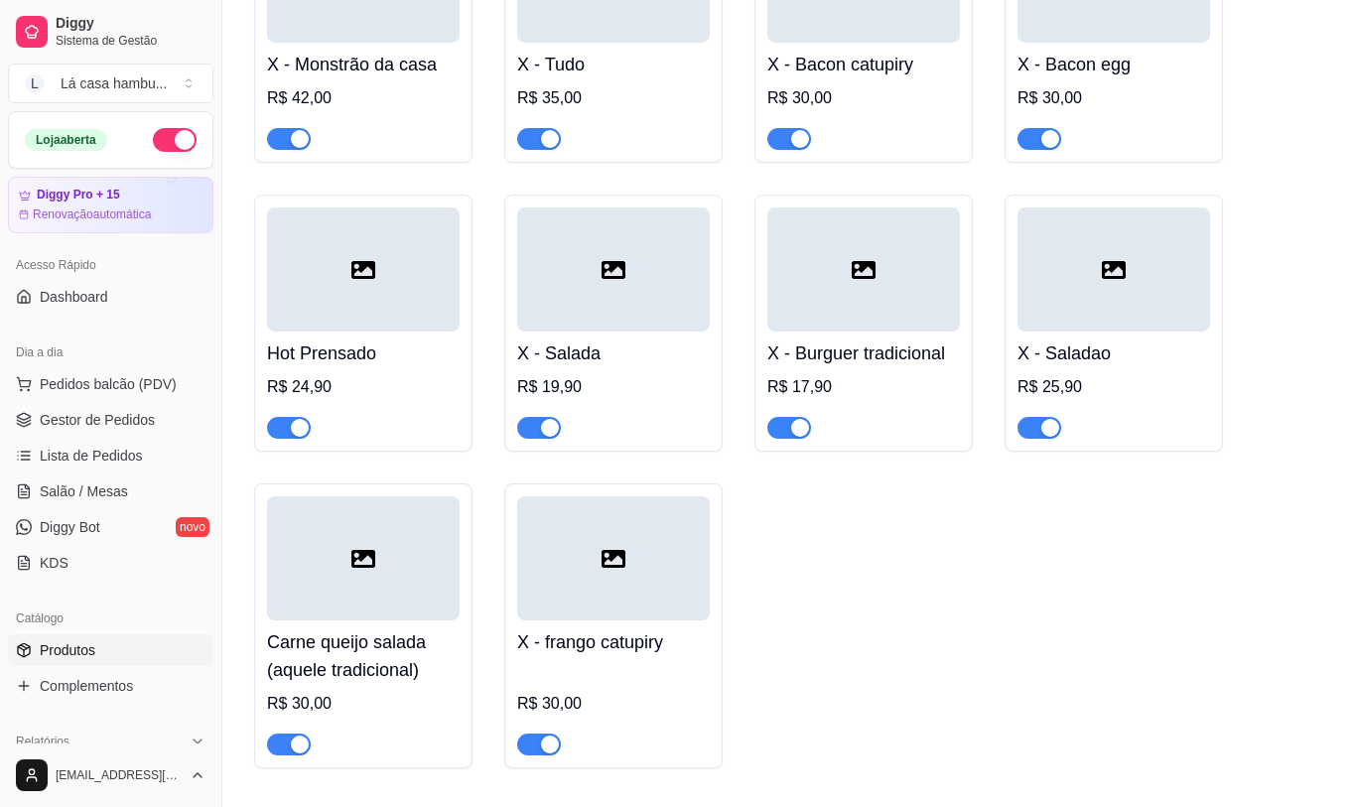
click at [300, 743] on div "button" at bounding box center [300, 745] width 18 height 18
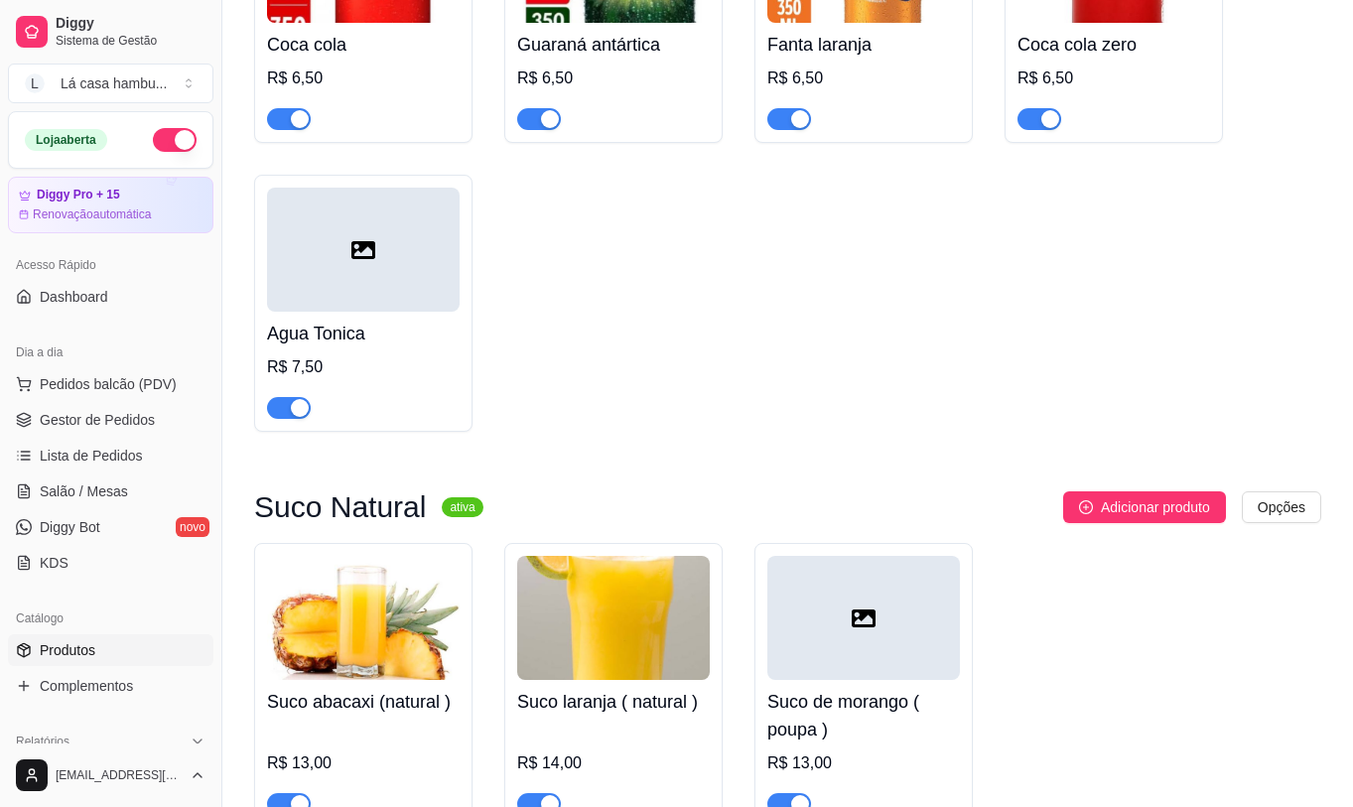
scroll to position [9431, 0]
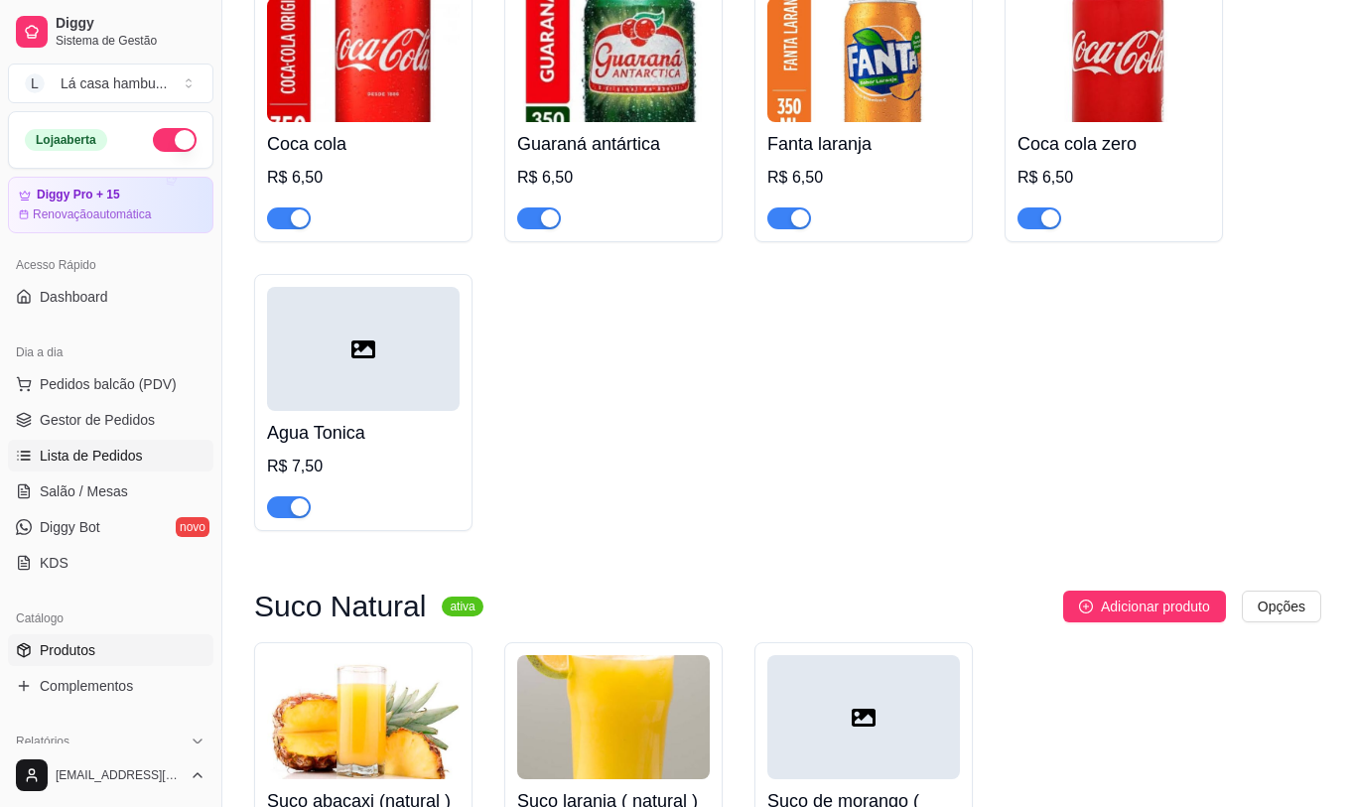
click at [97, 449] on span "Lista de Pedidos" at bounding box center [91, 456] width 103 height 20
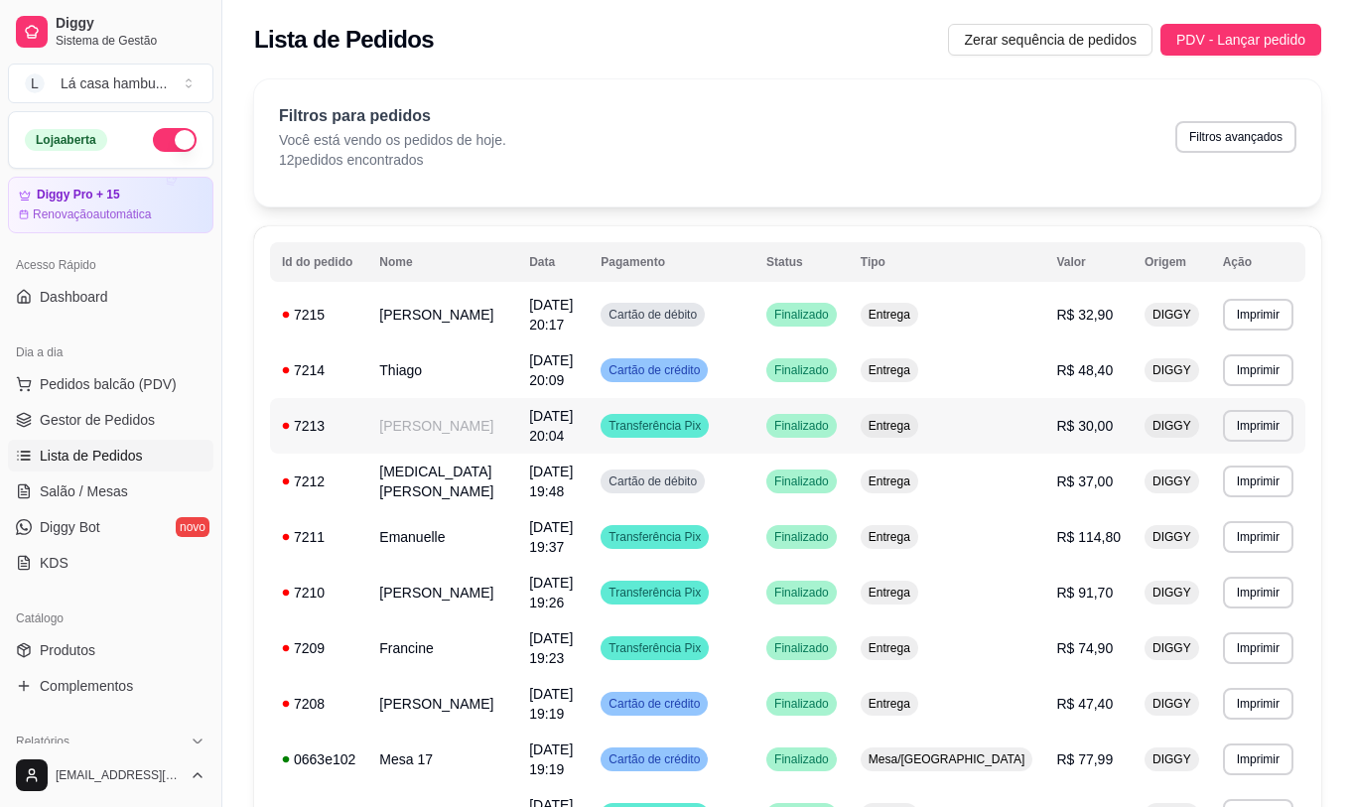
click at [573, 423] on span "[DATE] 20:04" at bounding box center [551, 426] width 44 height 36
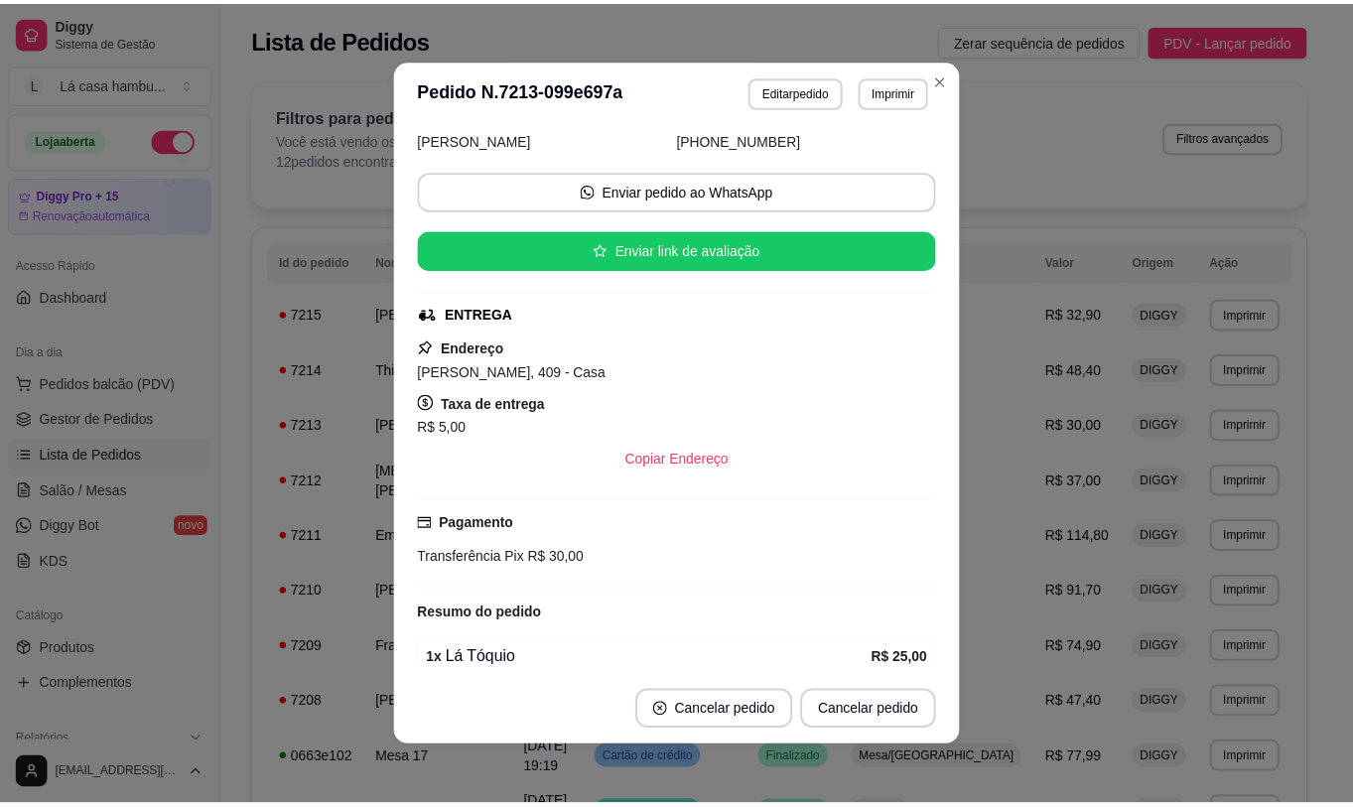
scroll to position [189, 0]
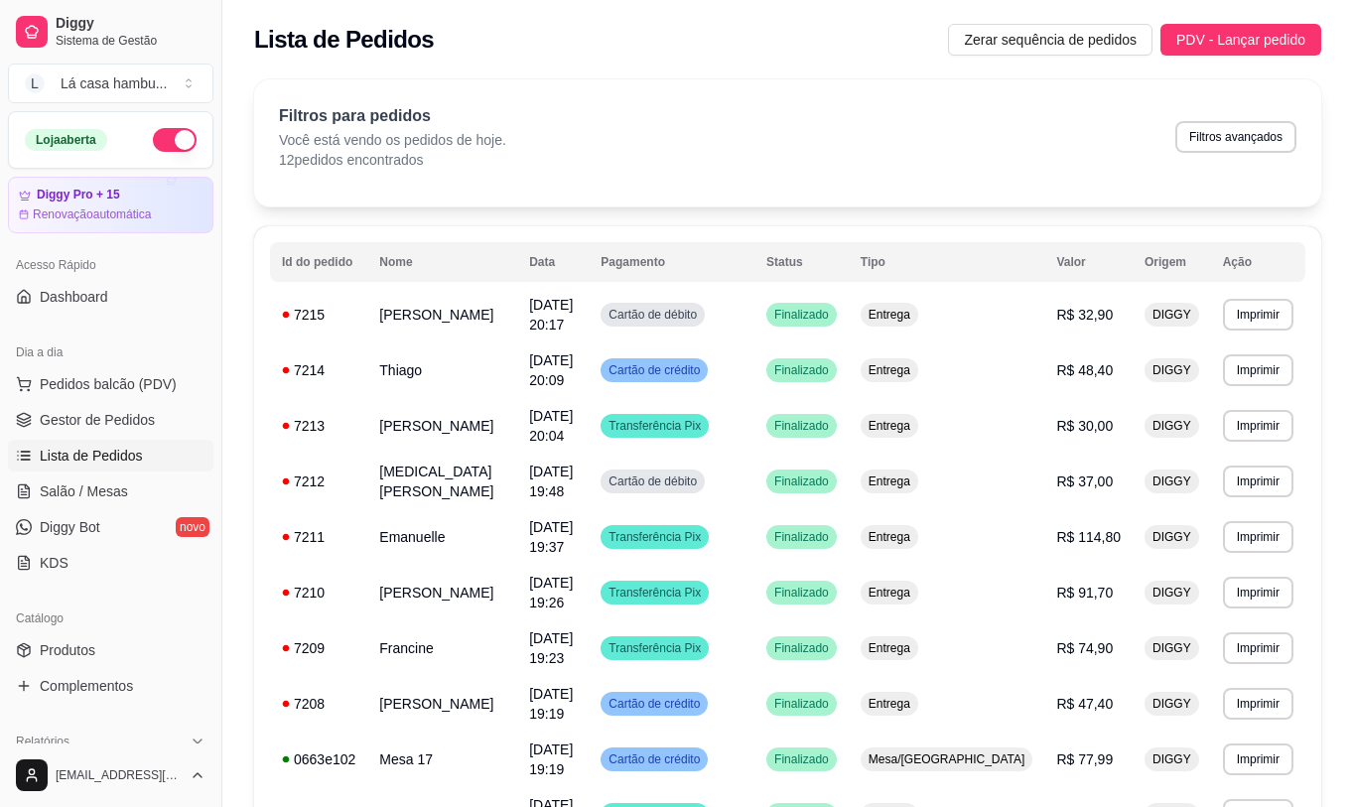
click at [102, 454] on span "Lista de Pedidos" at bounding box center [91, 456] width 103 height 20
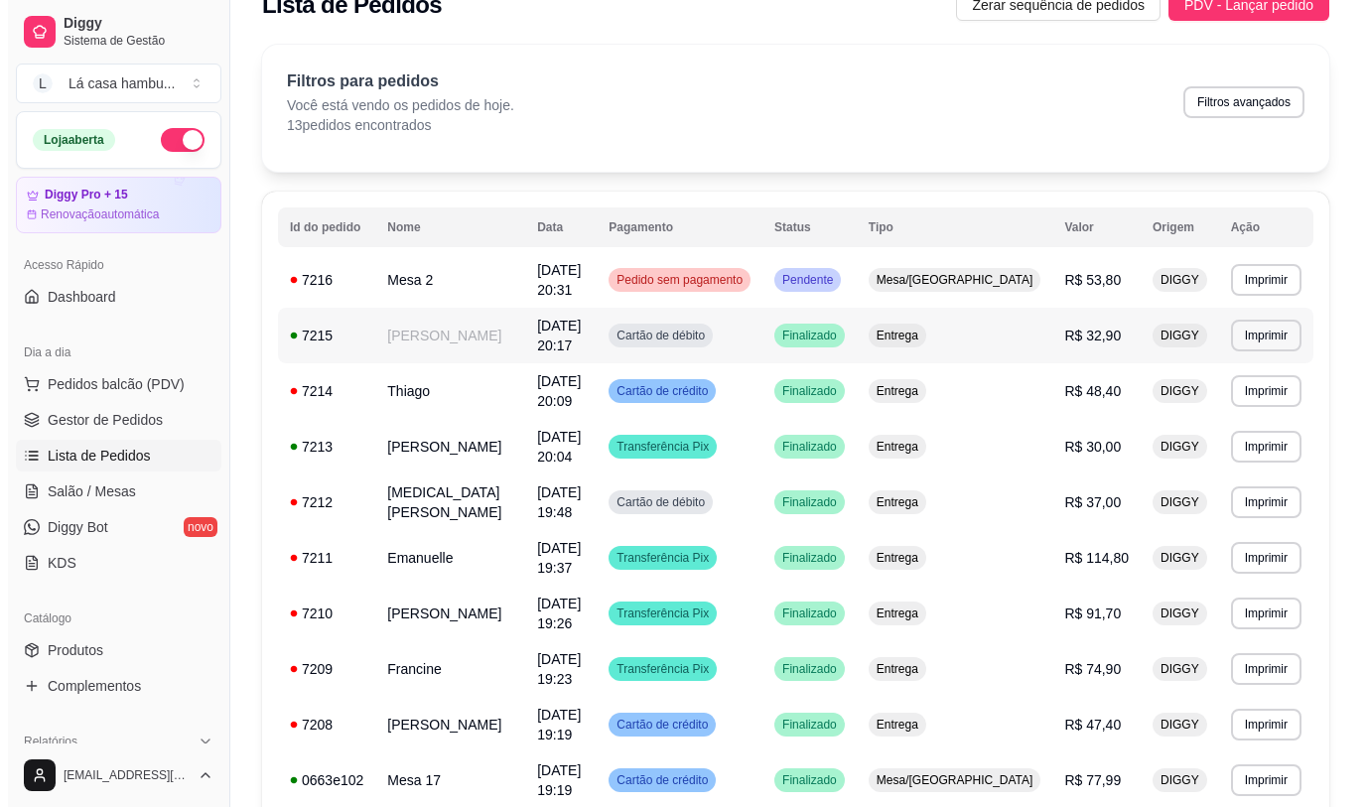
scroll to position [0, 0]
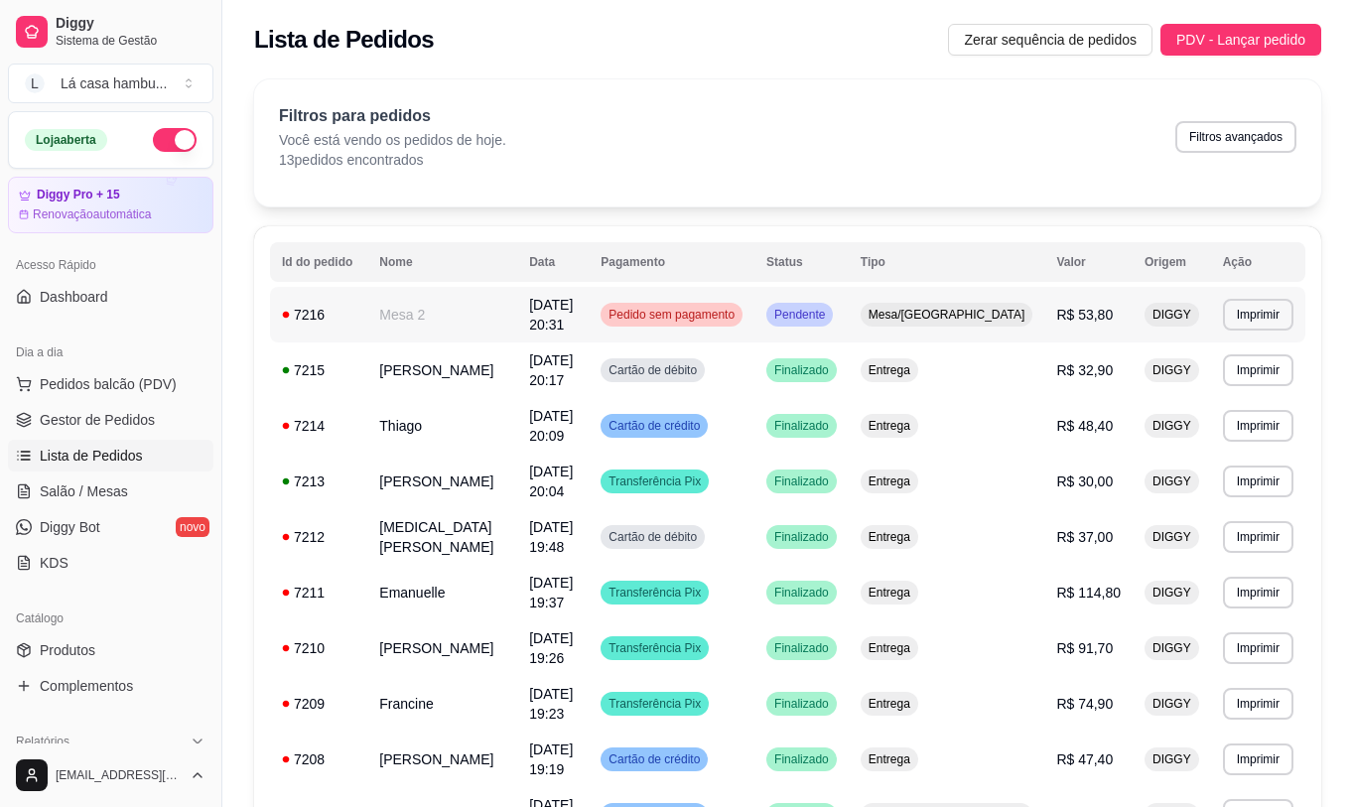
click at [743, 324] on div "Pedido sem pagamento" at bounding box center [672, 315] width 142 height 24
click at [67, 492] on span "Salão / Mesas" at bounding box center [84, 491] width 88 height 20
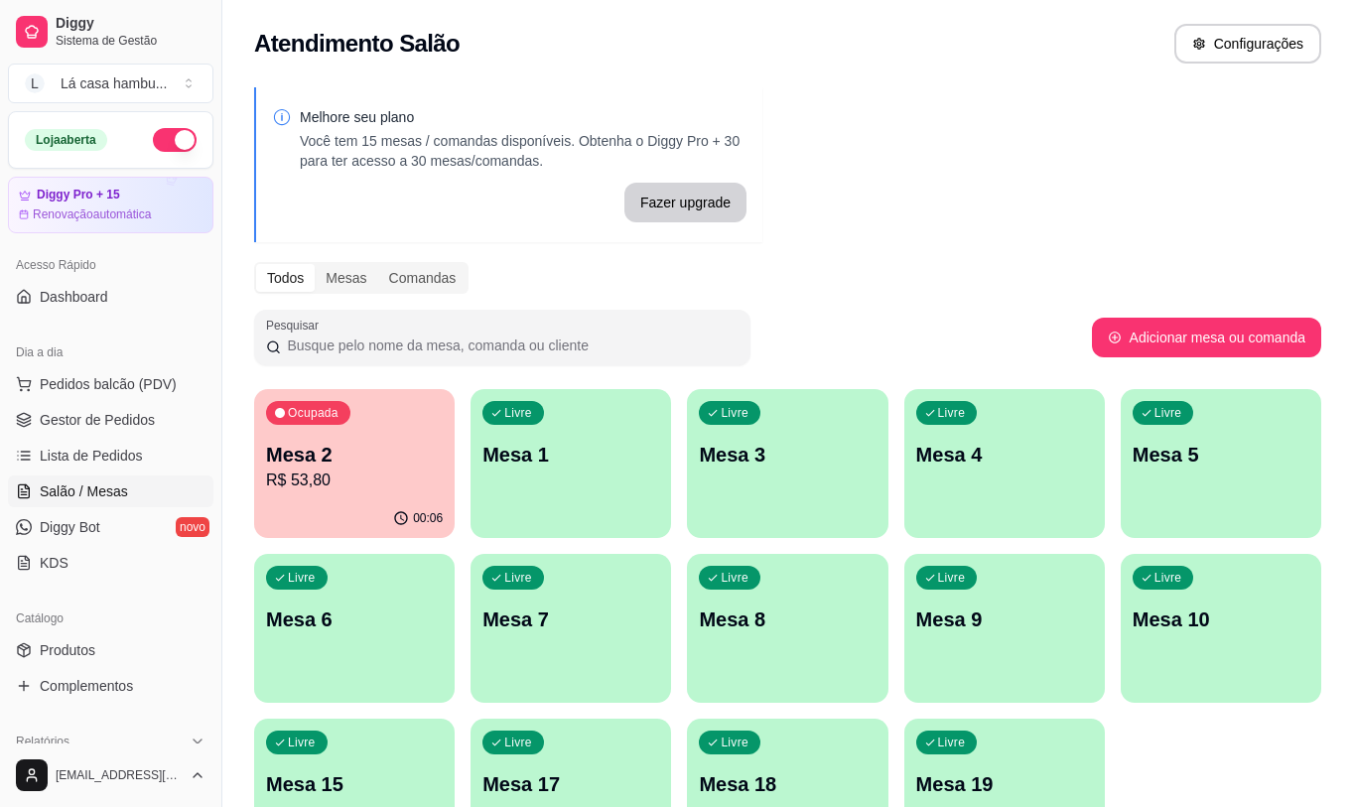
click at [314, 516] on div "00:06" at bounding box center [354, 518] width 201 height 39
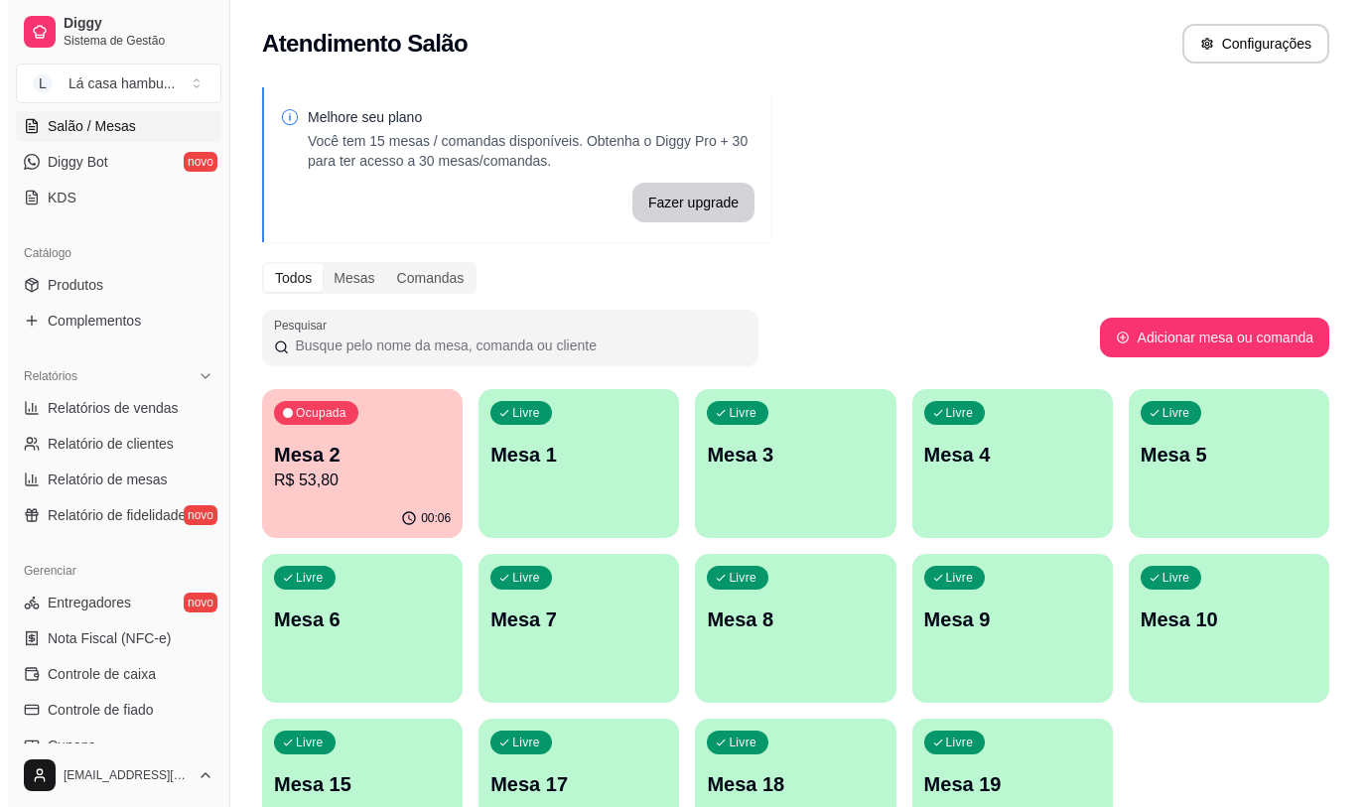
scroll to position [397, 0]
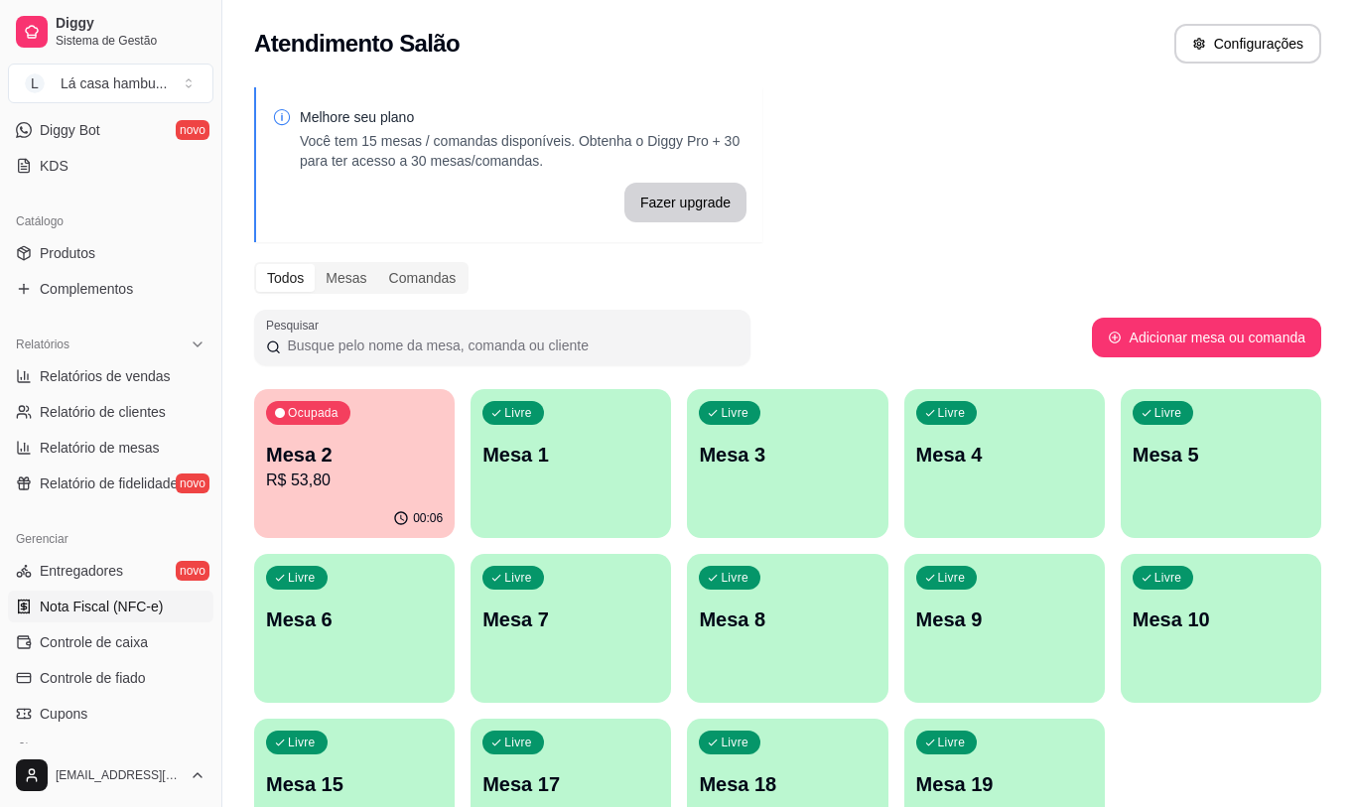
click at [131, 606] on span "Nota Fiscal (NFC-e)" at bounding box center [101, 607] width 123 height 20
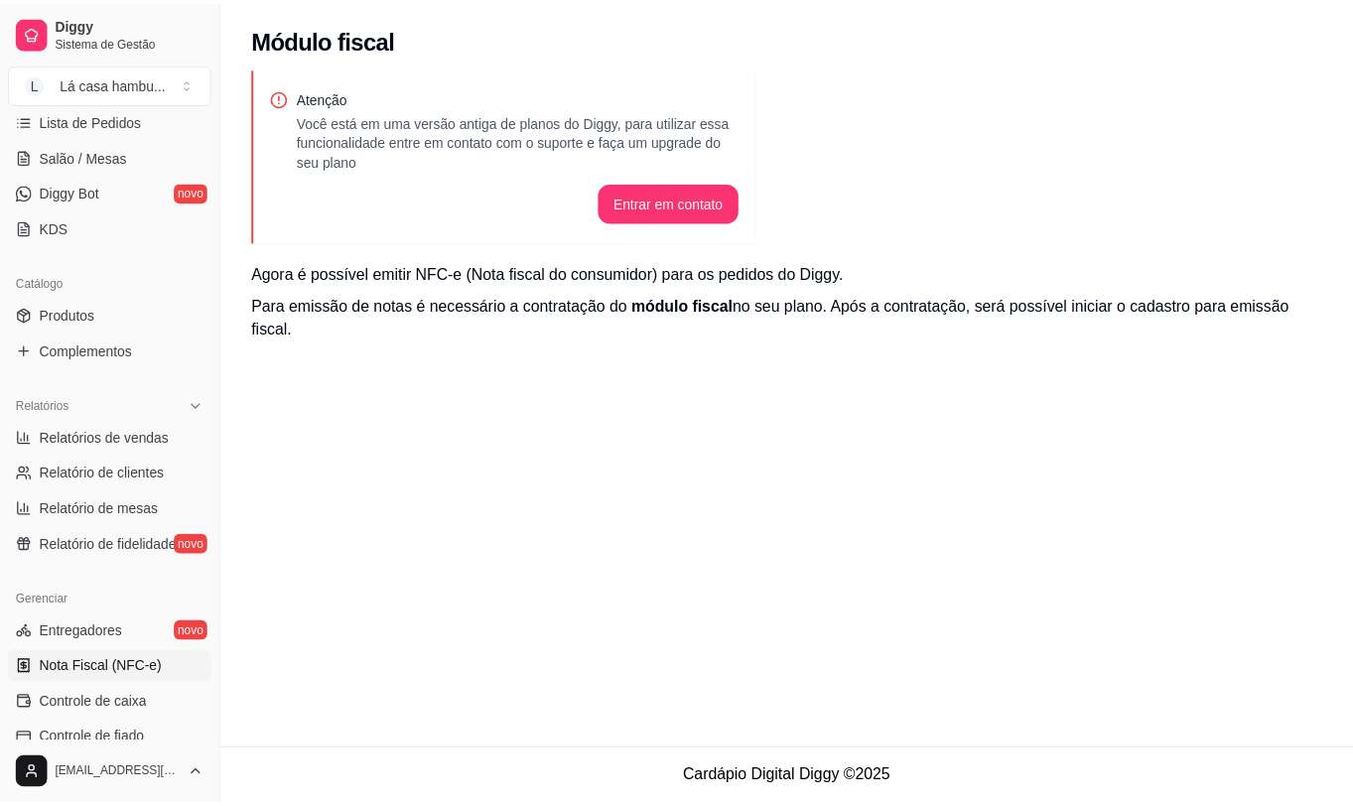
scroll to position [298, 0]
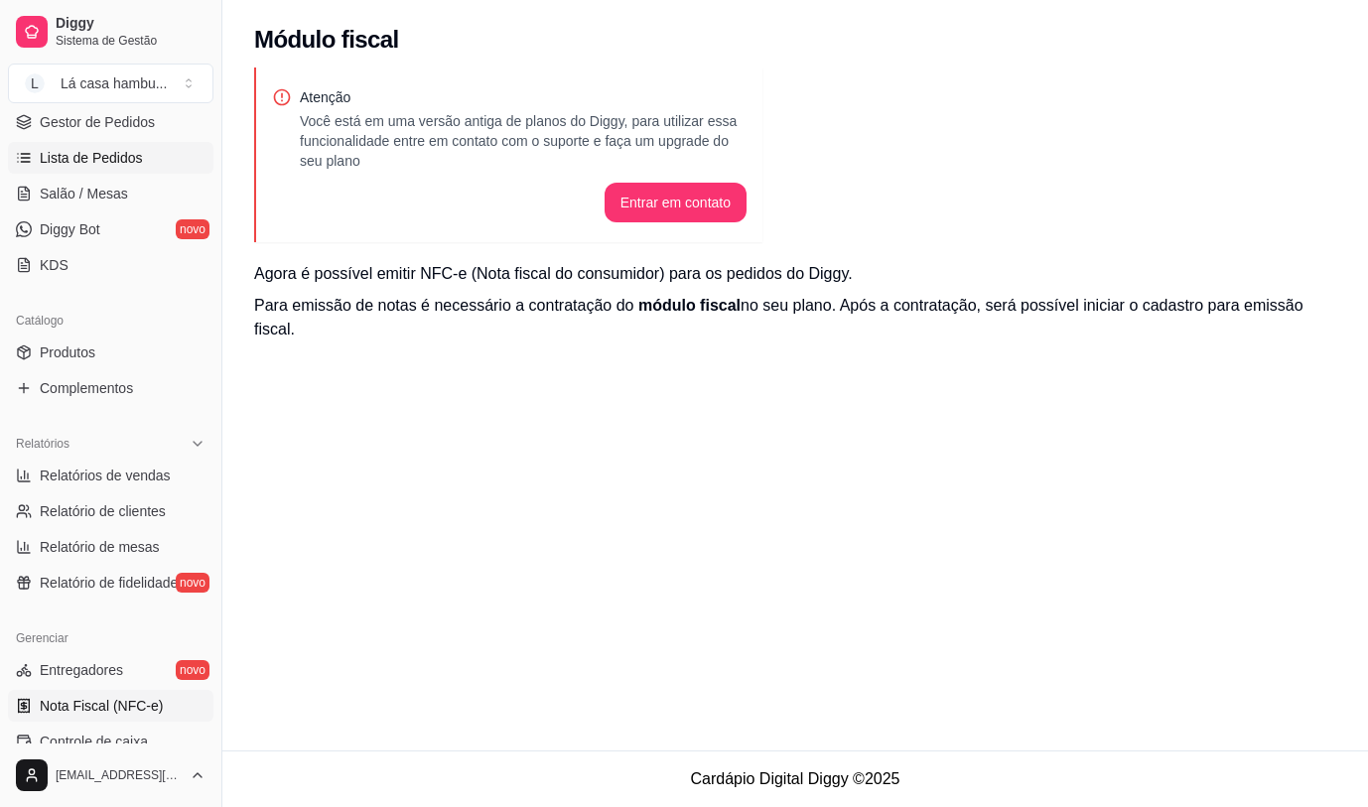
click at [79, 144] on link "Lista de Pedidos" at bounding box center [110, 158] width 205 height 32
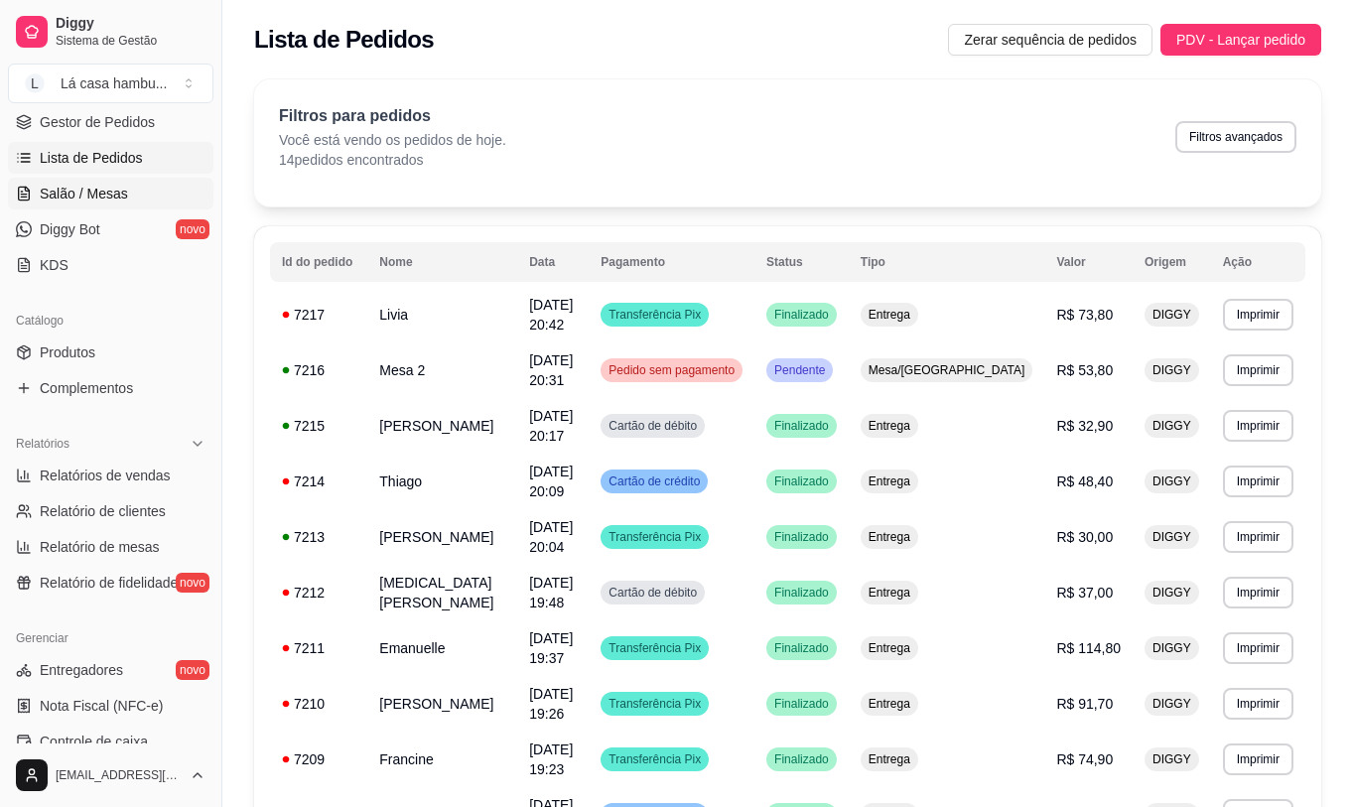
click at [153, 202] on link "Salão / Mesas" at bounding box center [110, 194] width 205 height 32
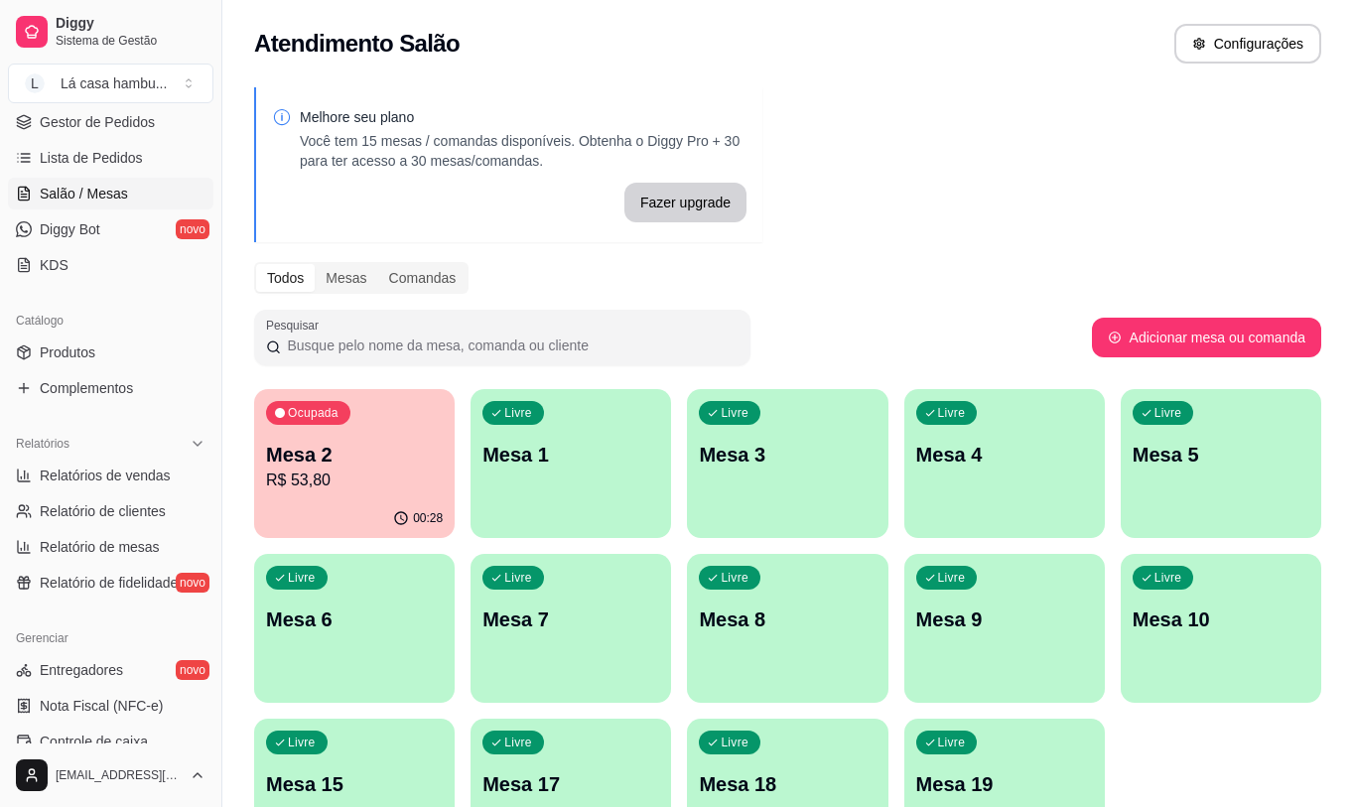
click at [331, 451] on p "Mesa 2" at bounding box center [354, 455] width 177 height 28
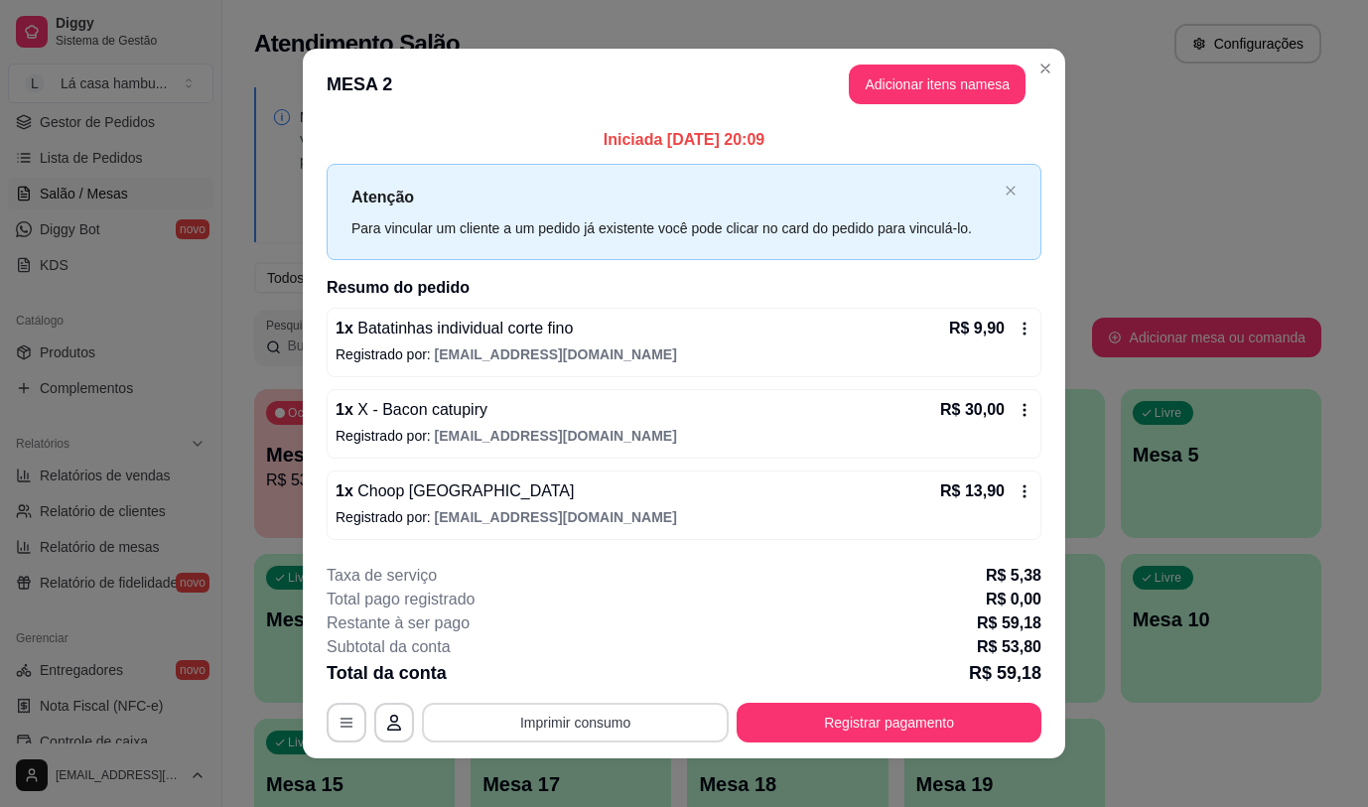
click at [631, 723] on button "Imprimir consumo" at bounding box center [575, 723] width 307 height 40
click at [597, 671] on button "IMPRESSORA" at bounding box center [574, 677] width 144 height 32
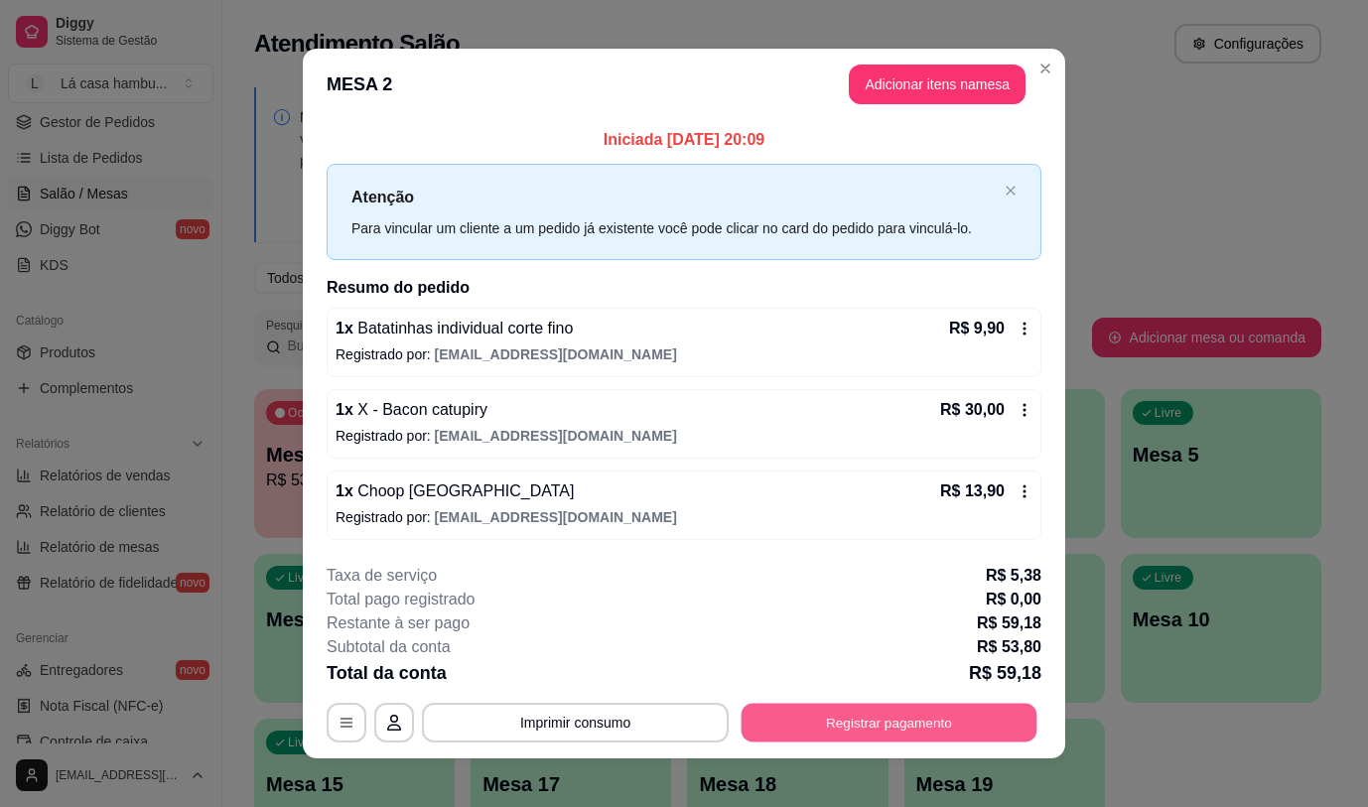
click at [943, 724] on button "Registrar pagamento" at bounding box center [890, 723] width 296 height 39
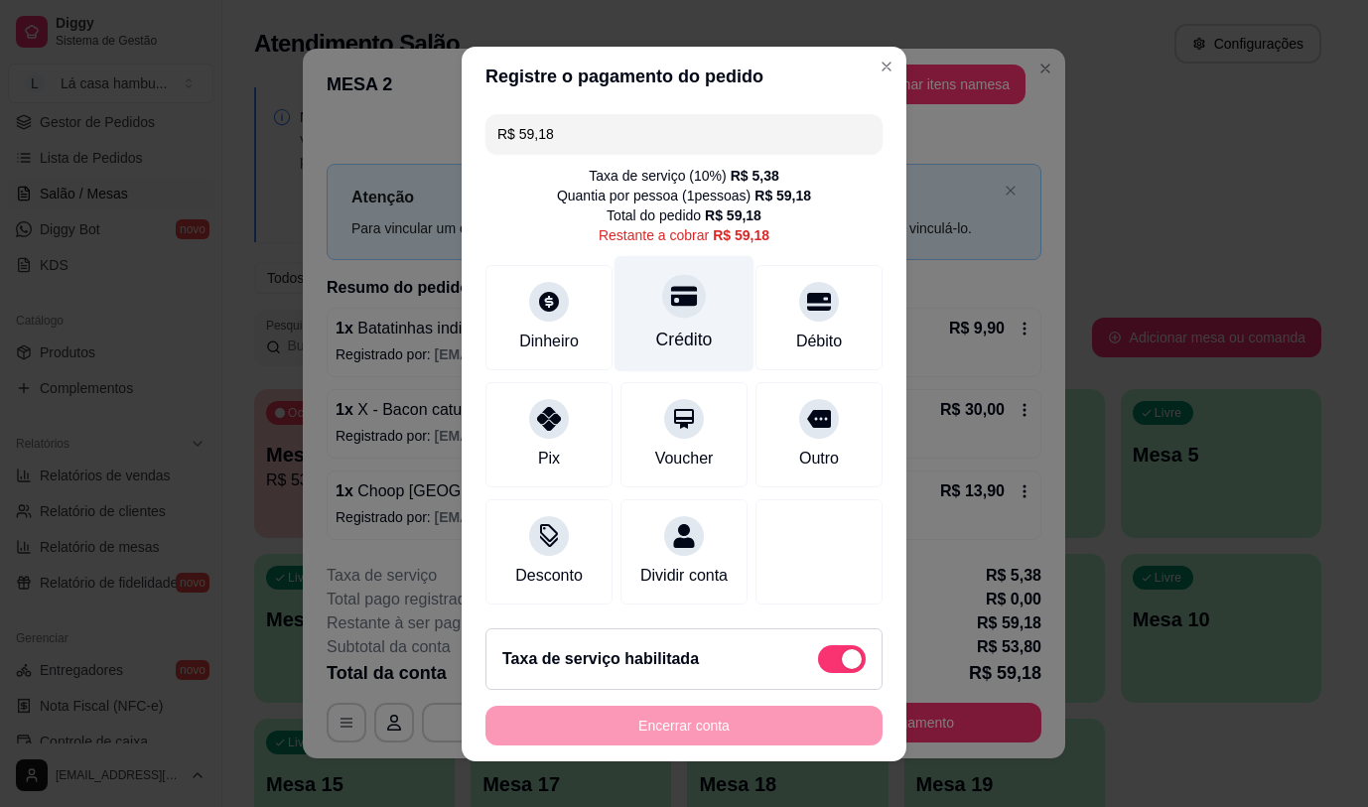
click at [671, 293] on icon at bounding box center [684, 296] width 26 height 20
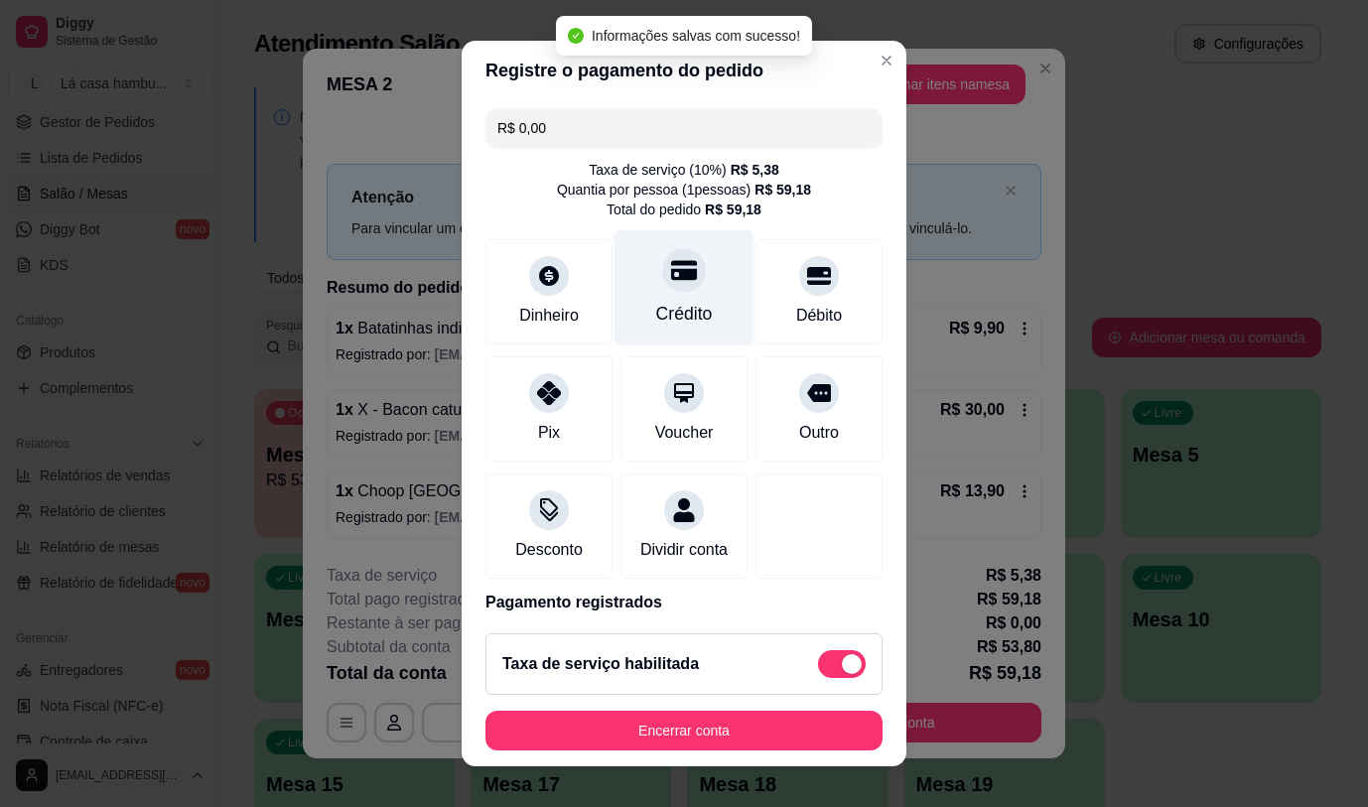
type input "R$ 0,00"
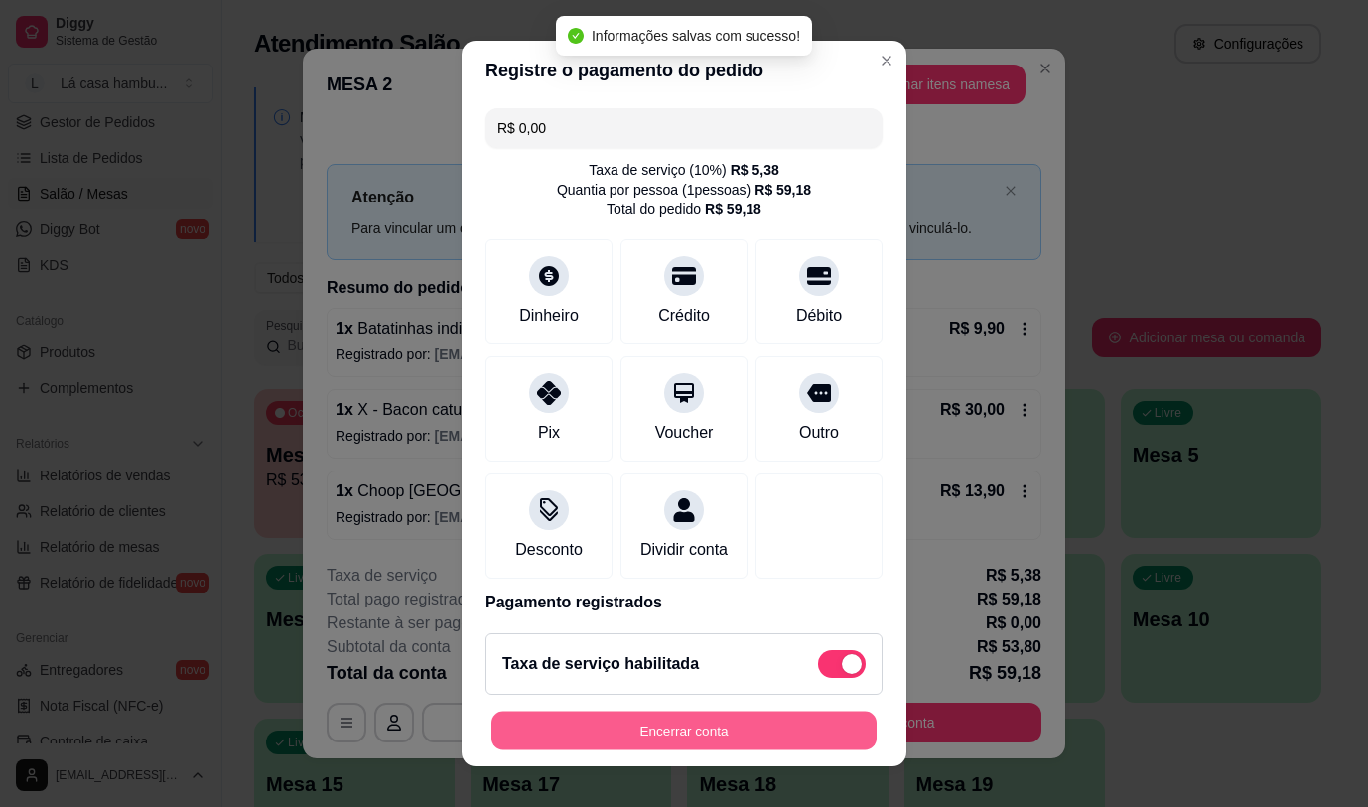
click at [707, 730] on button "Encerrar conta" at bounding box center [683, 731] width 385 height 39
